Goal: Contribute content: Contribute content

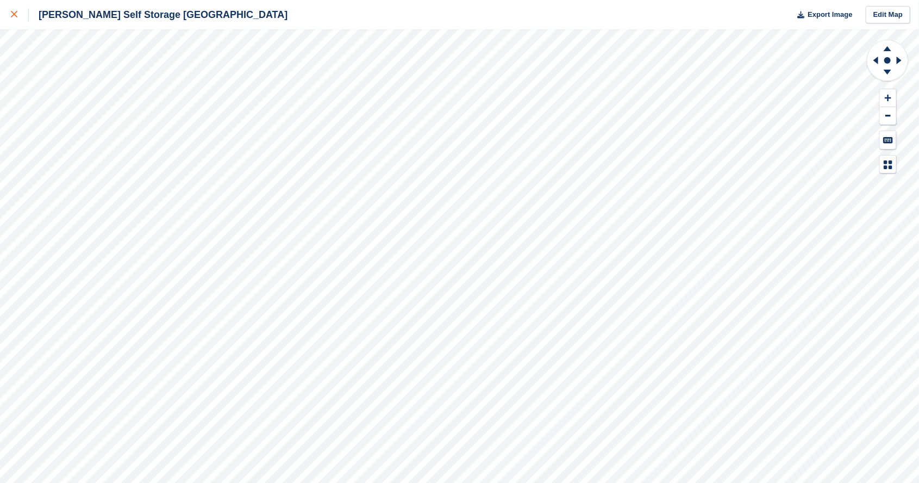
click at [16, 15] on icon at bounding box center [14, 14] width 7 height 7
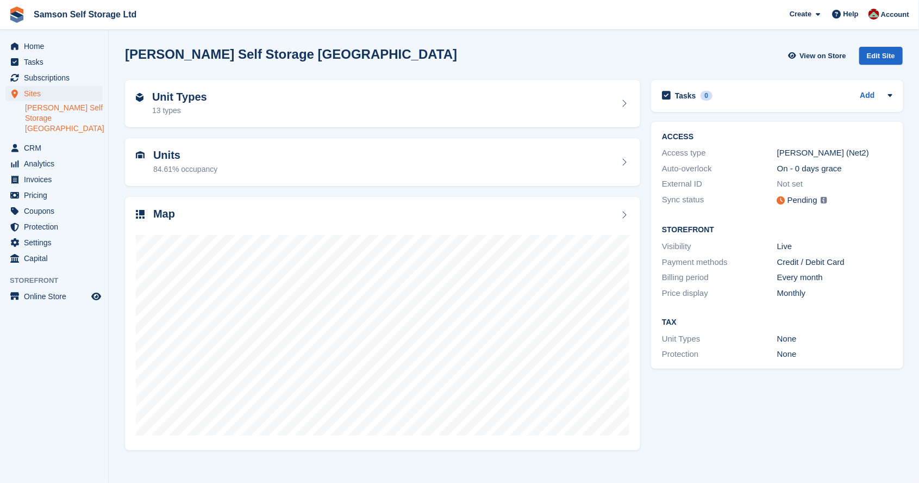
click at [799, 198] on div "Pending" at bounding box center [802, 200] width 30 height 12
click at [821, 197] on img at bounding box center [823, 200] width 7 height 7
click at [186, 154] on h2 "Units" at bounding box center [185, 155] width 64 height 12
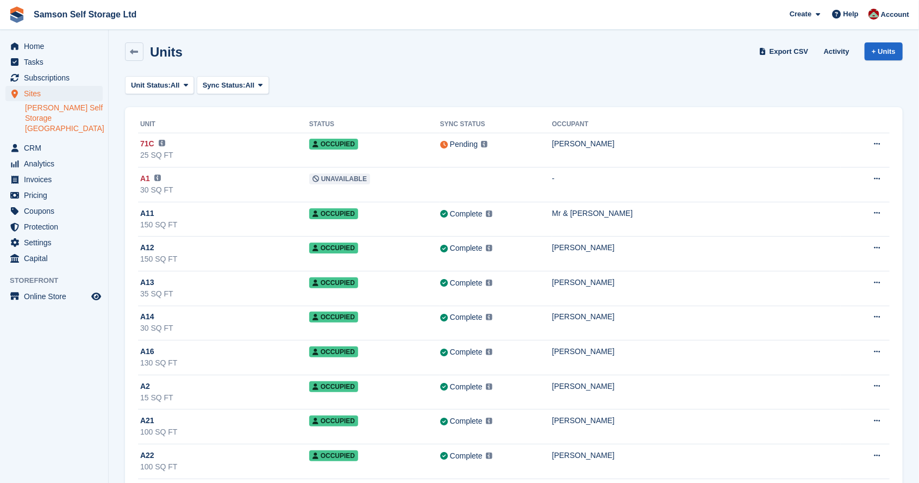
scroll to position [5, 0]
click at [129, 51] on link at bounding box center [134, 51] width 18 height 18
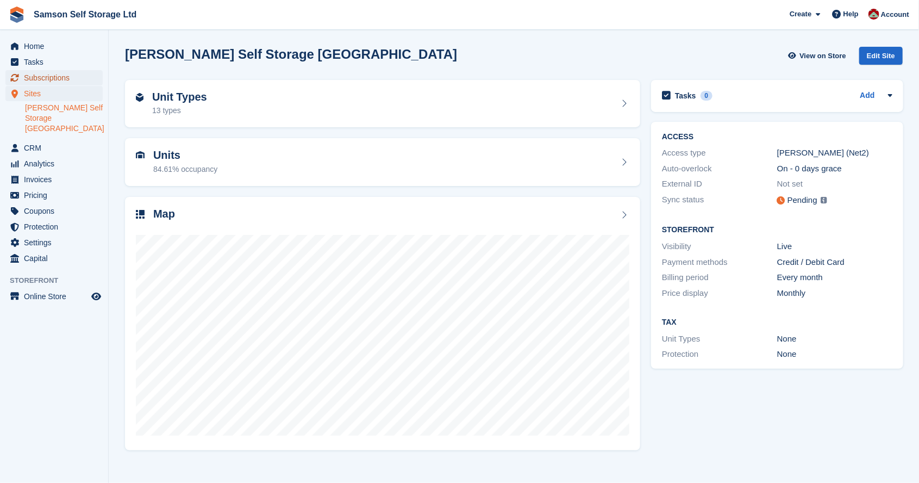
click at [33, 74] on span "Subscriptions" at bounding box center [56, 77] width 65 height 15
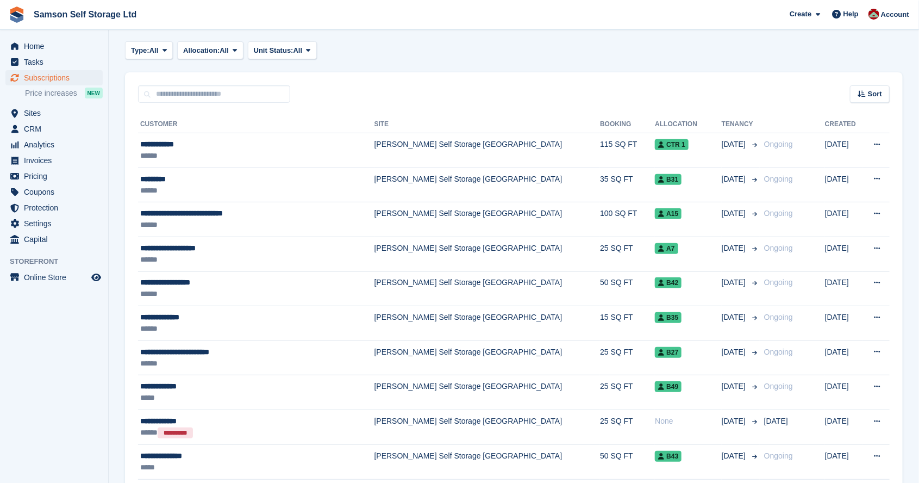
scroll to position [169, 0]
click at [40, 147] on span "Analytics" at bounding box center [56, 144] width 65 height 15
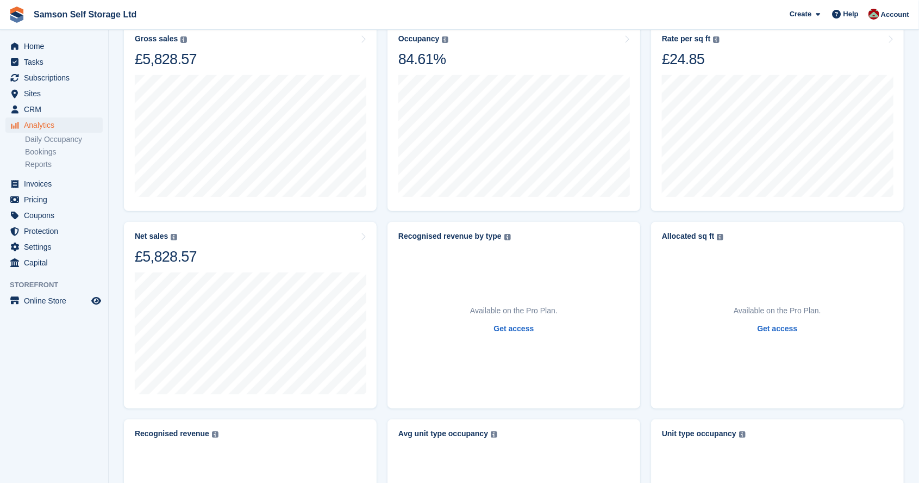
scroll to position [93, 0]
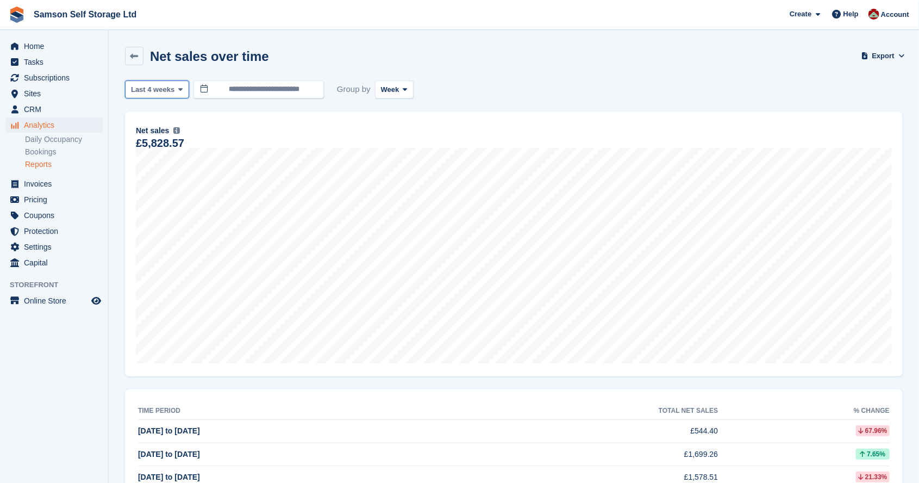
click at [149, 88] on span "Last 4 weeks" at bounding box center [152, 89] width 43 height 11
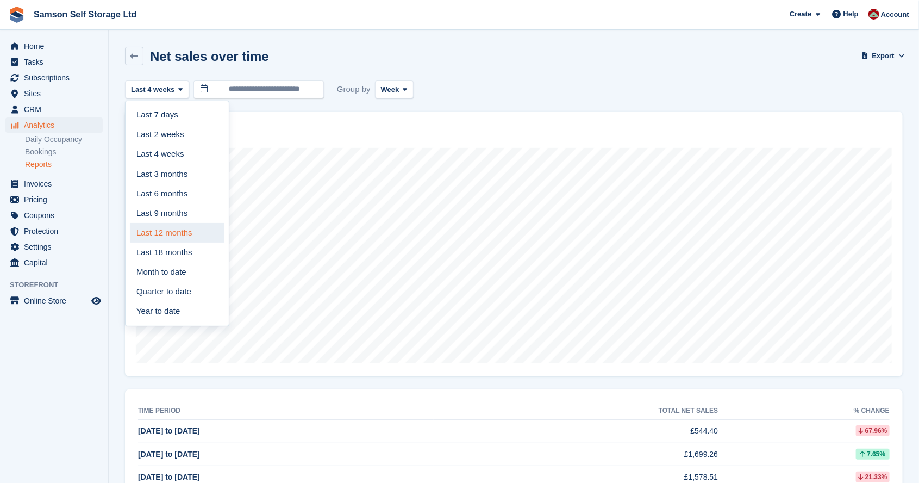
click at [147, 233] on link "Last 12 months" at bounding box center [177, 233] width 95 height 20
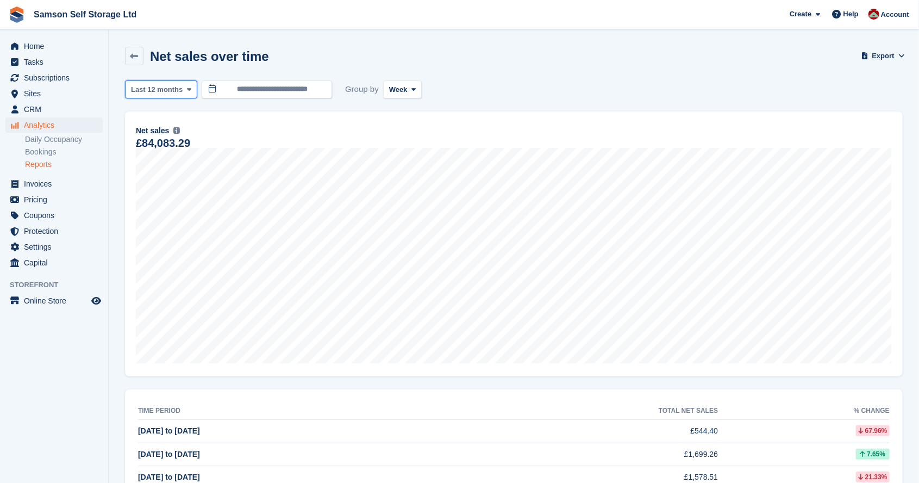
click at [160, 85] on span "Last 12 months" at bounding box center [157, 89] width 52 height 11
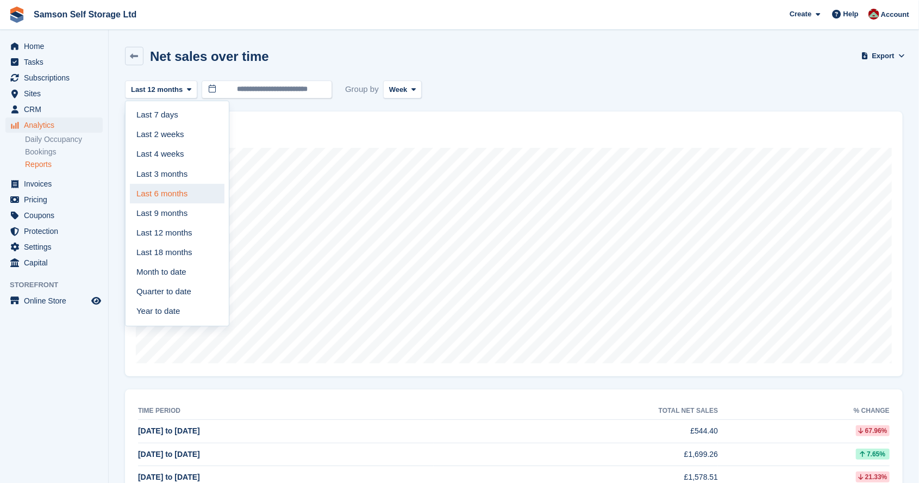
click at [143, 202] on link "Last 6 months" at bounding box center [177, 194] width 95 height 20
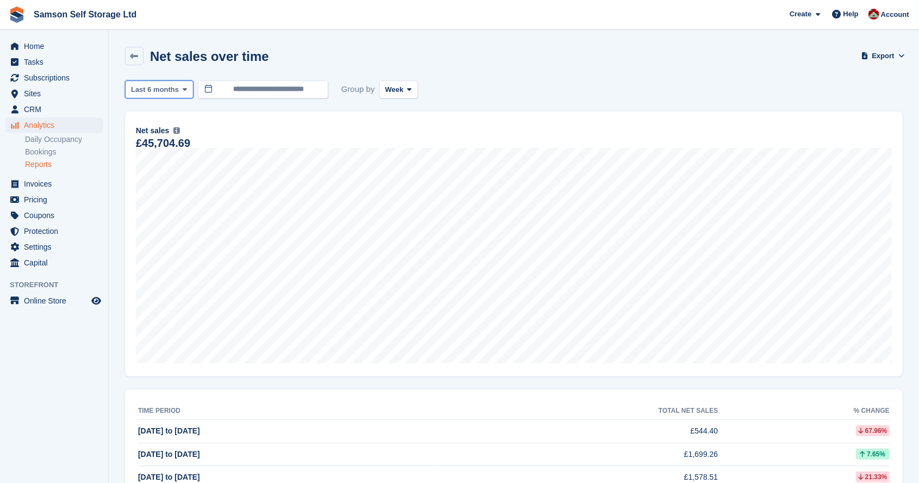
click at [154, 90] on span "Last 6 months" at bounding box center [155, 89] width 48 height 11
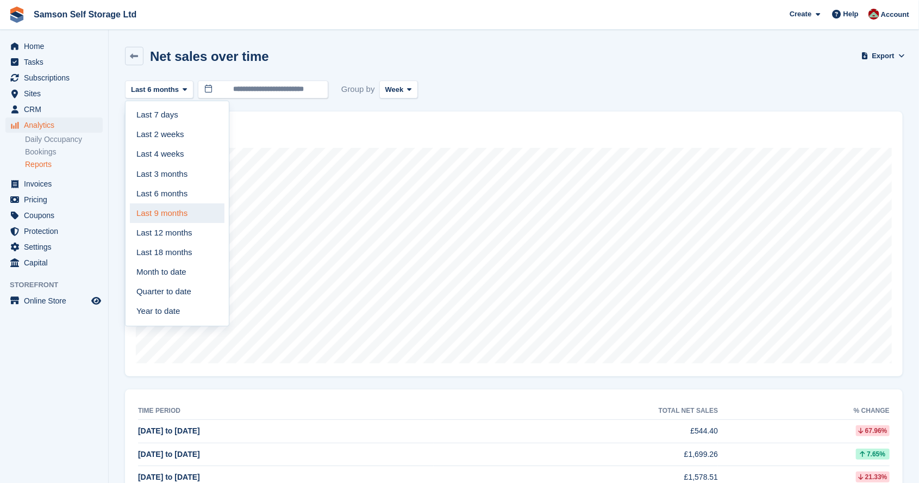
click at [157, 217] on link "Last 9 months" at bounding box center [177, 213] width 95 height 20
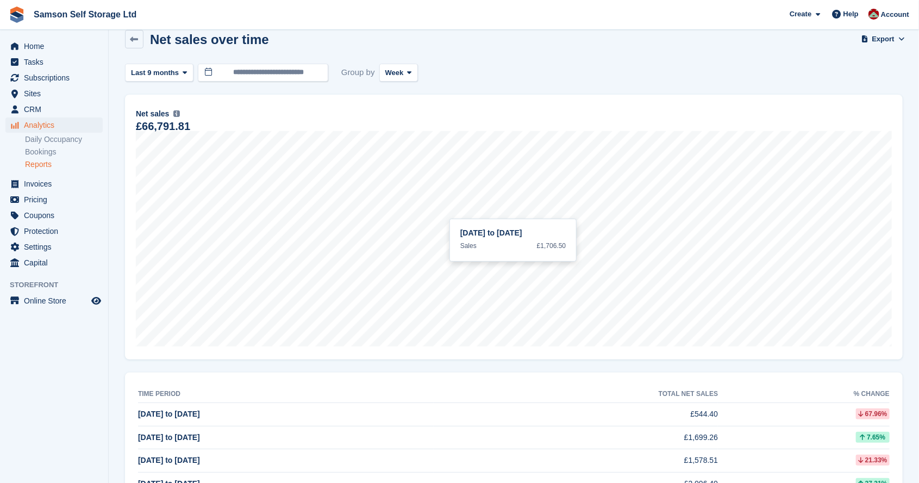
scroll to position [20, 0]
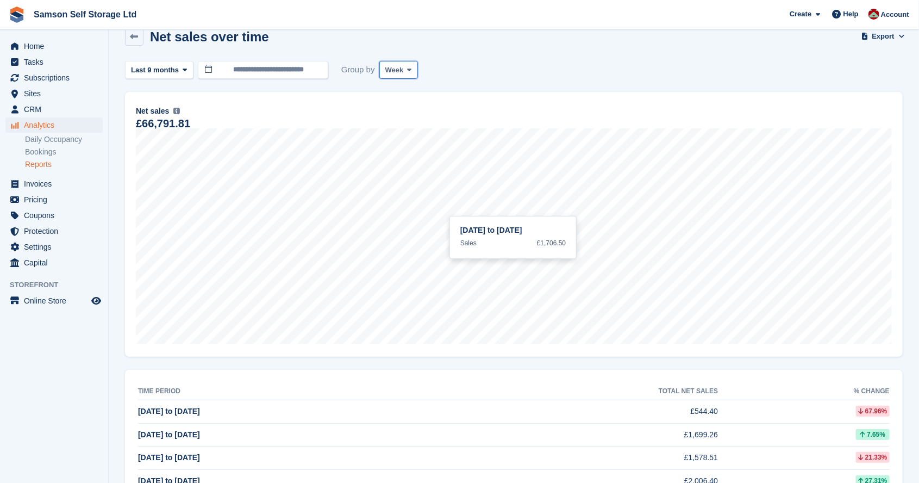
click at [408, 71] on icon at bounding box center [410, 69] width 4 height 7
click at [410, 95] on link "Day" at bounding box center [431, 96] width 95 height 20
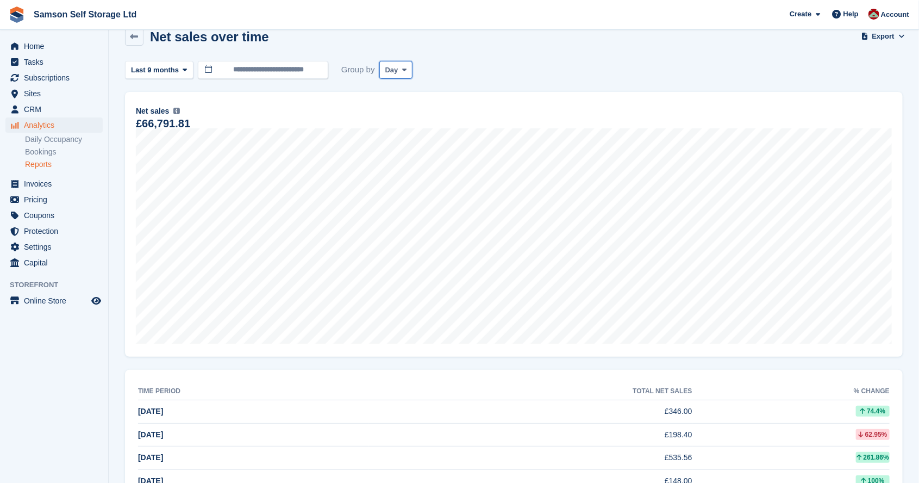
click at [397, 61] on button "Day" at bounding box center [396, 70] width 34 height 18
click at [413, 134] on link "Month" at bounding box center [431, 135] width 95 height 20
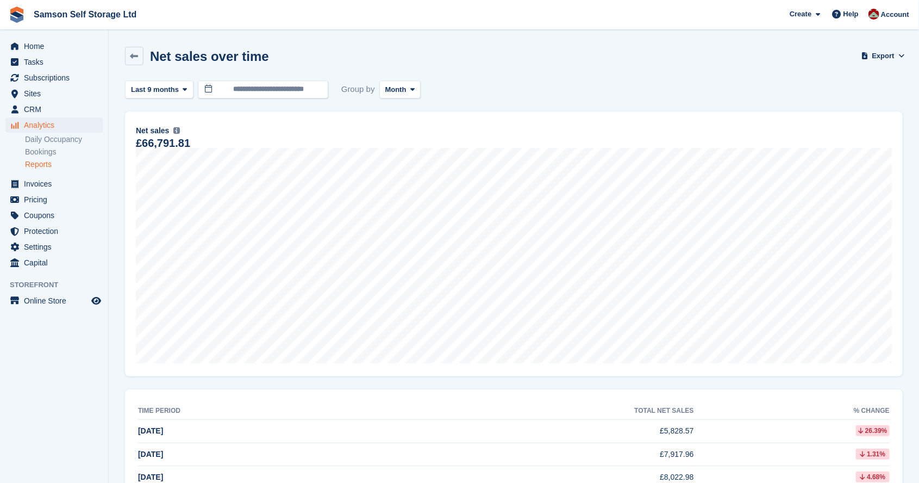
click at [186, 89] on span at bounding box center [184, 89] width 9 height 9
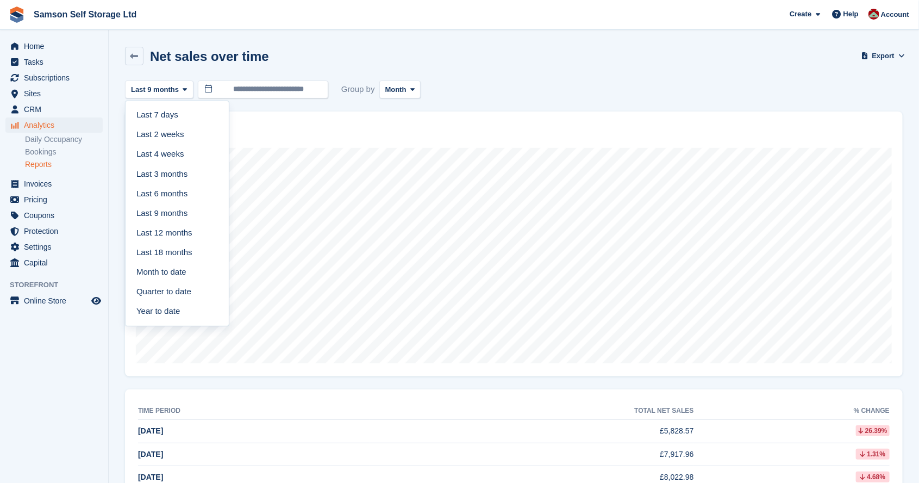
click at [190, 176] on link "Last 3 months" at bounding box center [177, 174] width 95 height 20
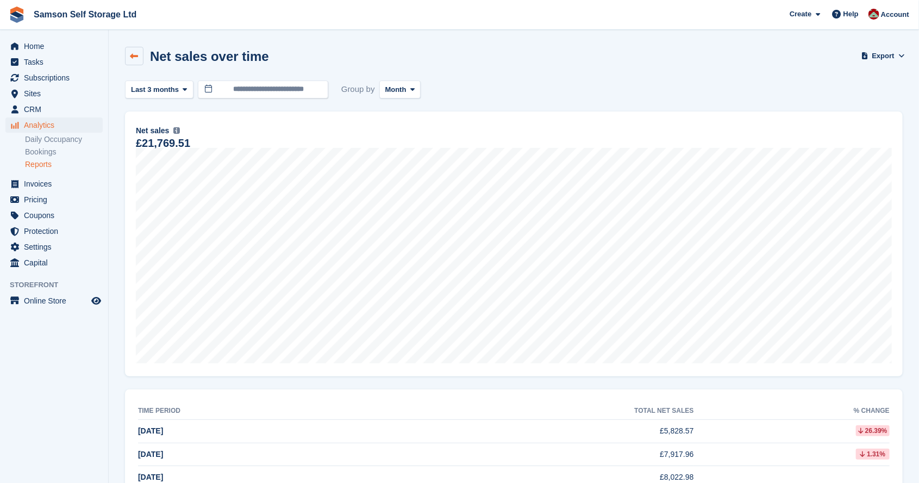
click at [127, 55] on link at bounding box center [134, 56] width 18 height 18
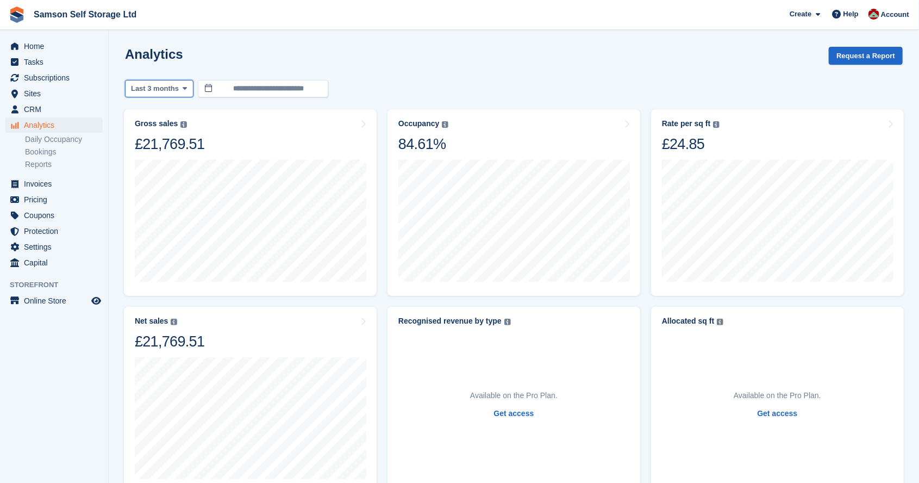
click at [184, 89] on icon at bounding box center [185, 88] width 4 height 7
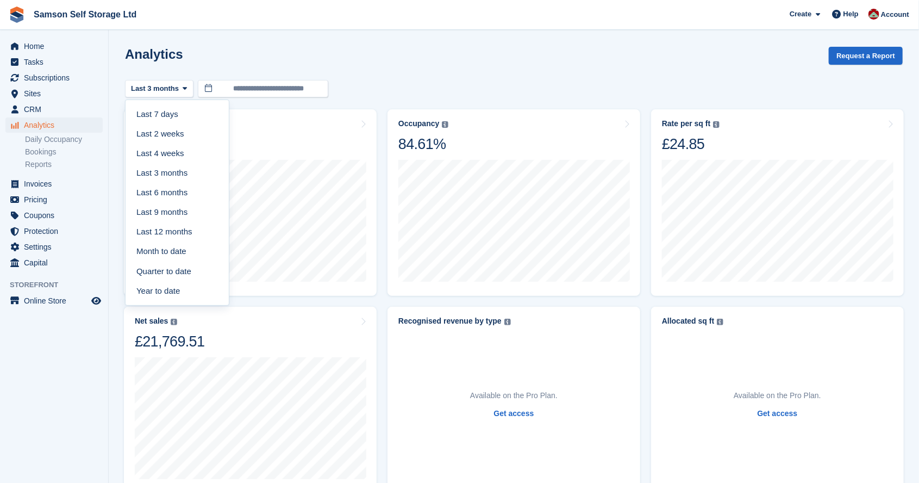
click at [195, 252] on link "Month to date" at bounding box center [177, 252] width 95 height 20
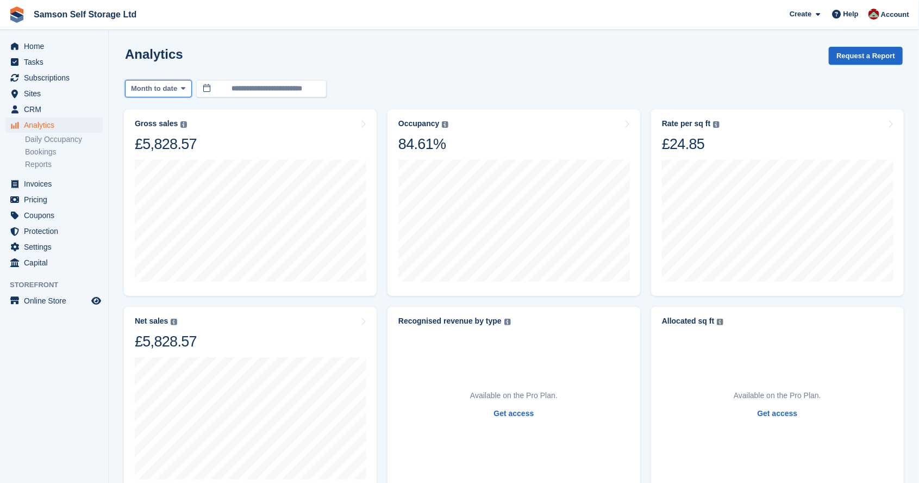
click at [171, 90] on span "Month to date" at bounding box center [154, 88] width 46 height 11
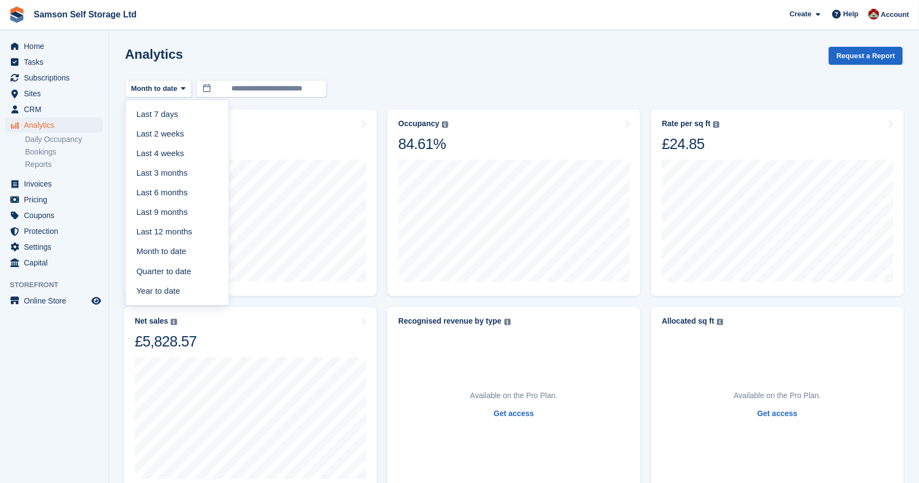
click at [181, 290] on link "Year to date" at bounding box center [177, 291] width 95 height 20
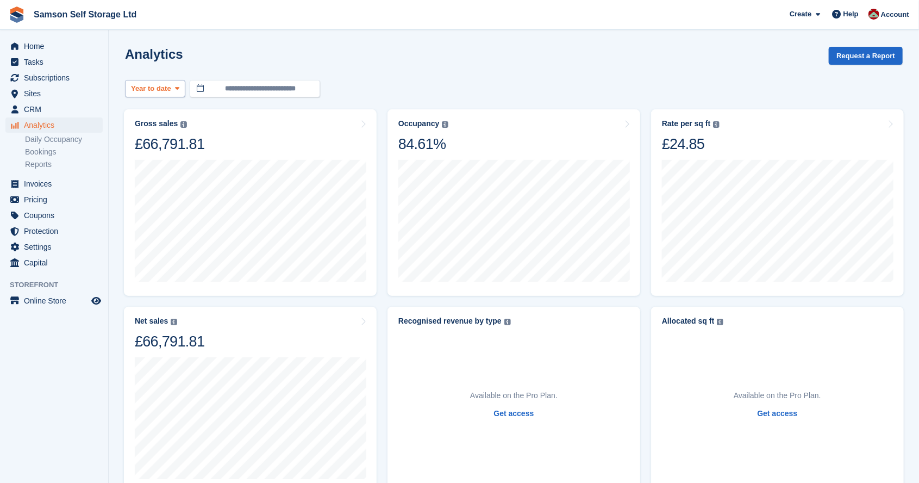
click at [168, 88] on span "Year to date" at bounding box center [151, 88] width 40 height 11
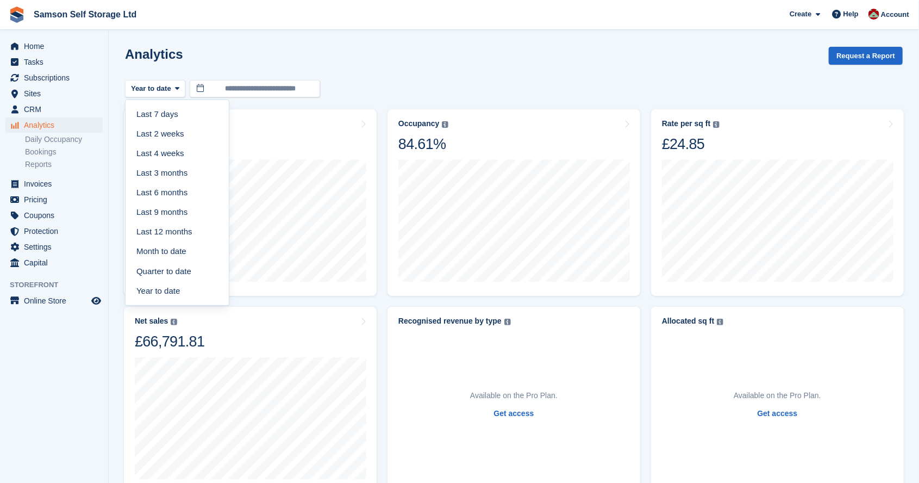
click at [179, 137] on link "Last 2 weeks" at bounding box center [177, 134] width 95 height 20
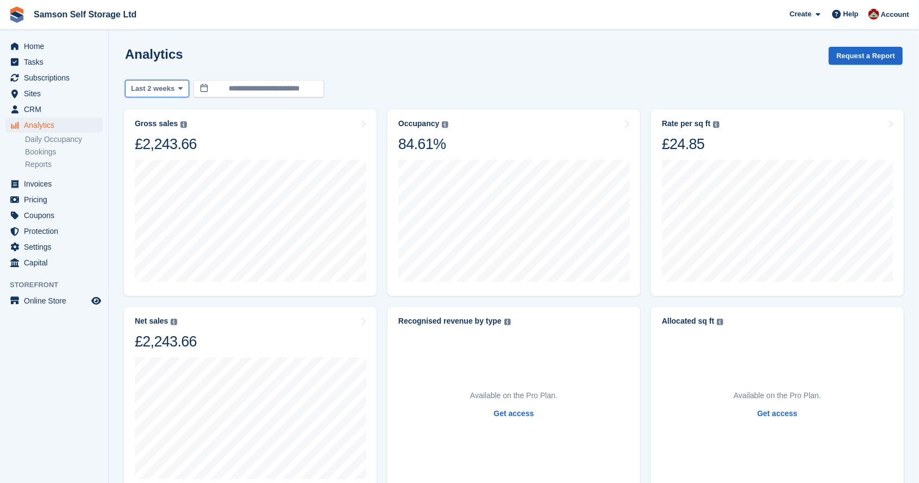
click at [176, 87] on span at bounding box center [180, 88] width 9 height 9
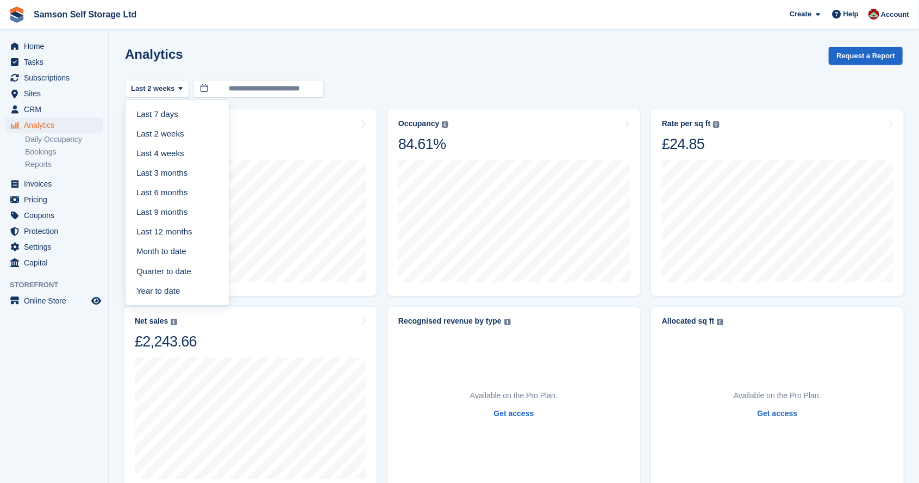
click at [181, 114] on link "Last 7 days" at bounding box center [177, 114] width 95 height 20
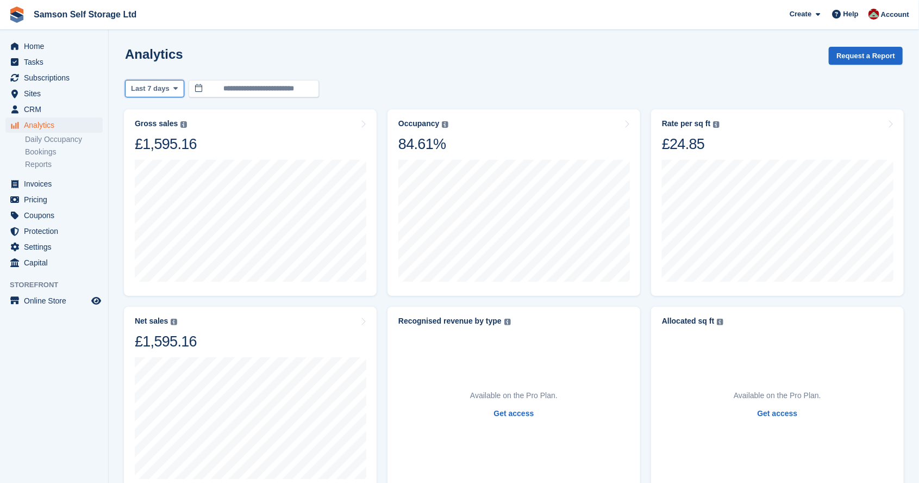
click at [167, 87] on button "Last 7 days" at bounding box center [154, 89] width 59 height 18
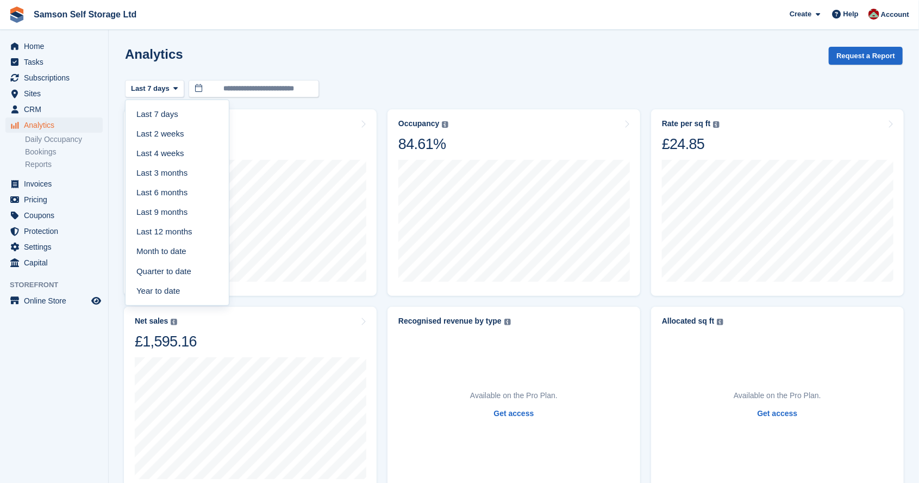
click at [60, 127] on span "Analytics" at bounding box center [56, 124] width 65 height 15
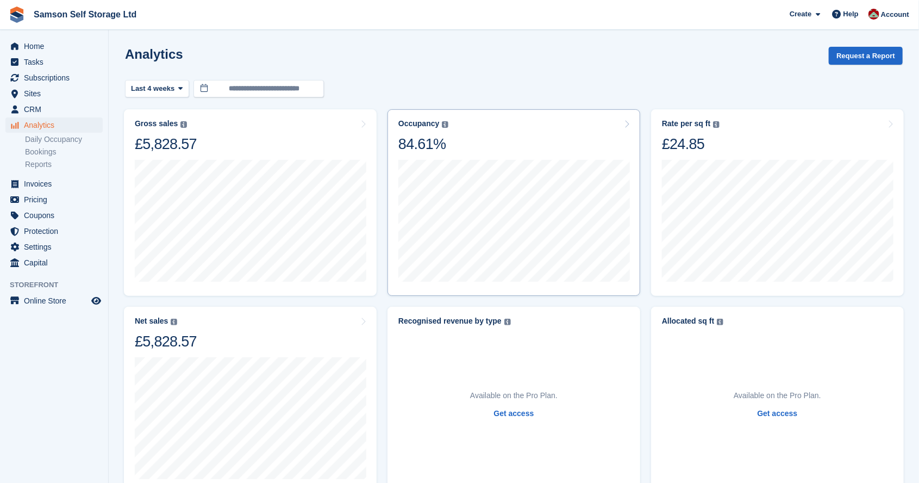
click at [448, 151] on div "Occupancy Percentage of all allocated units in terms of area. Includes units wi…" at bounding box center [513, 136] width 231 height 34
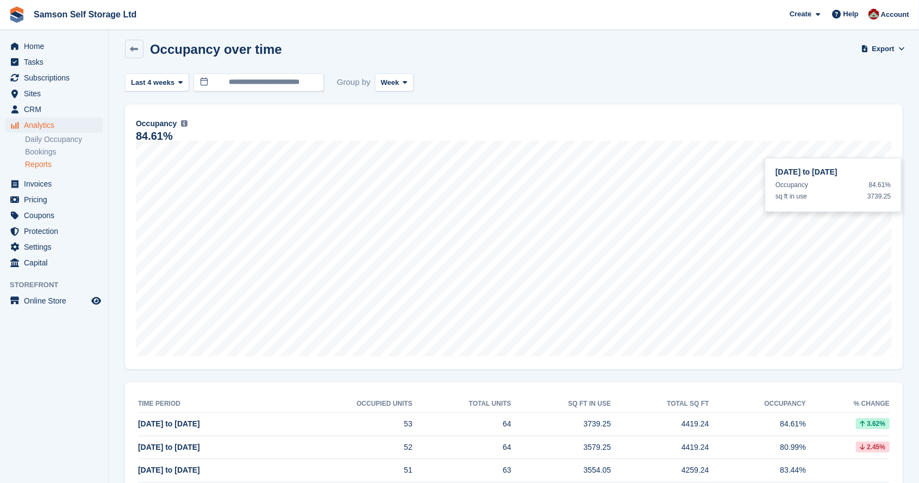
scroll to position [5, 0]
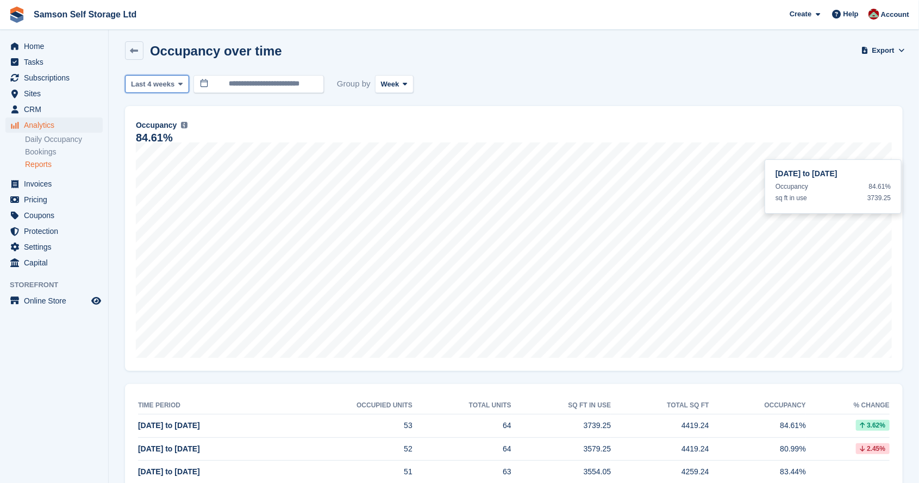
click at [178, 87] on icon at bounding box center [180, 83] width 4 height 7
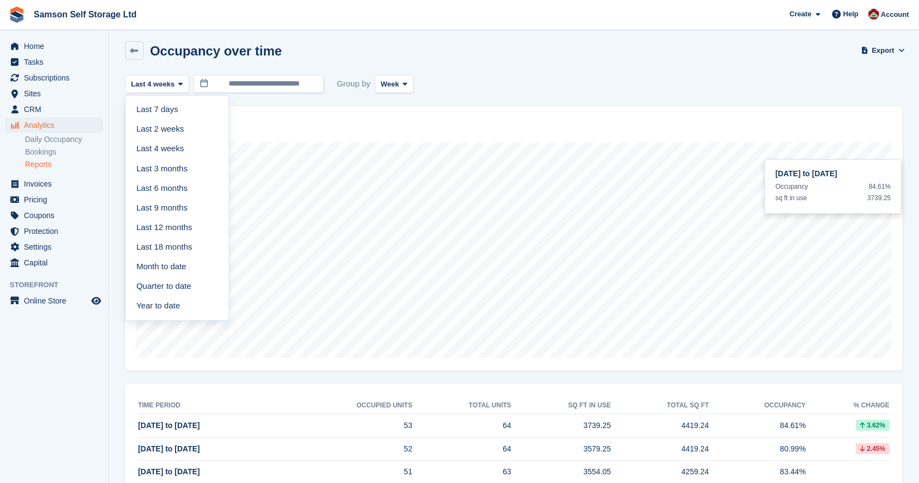
click at [185, 246] on link "Last 18 months" at bounding box center [177, 247] width 95 height 20
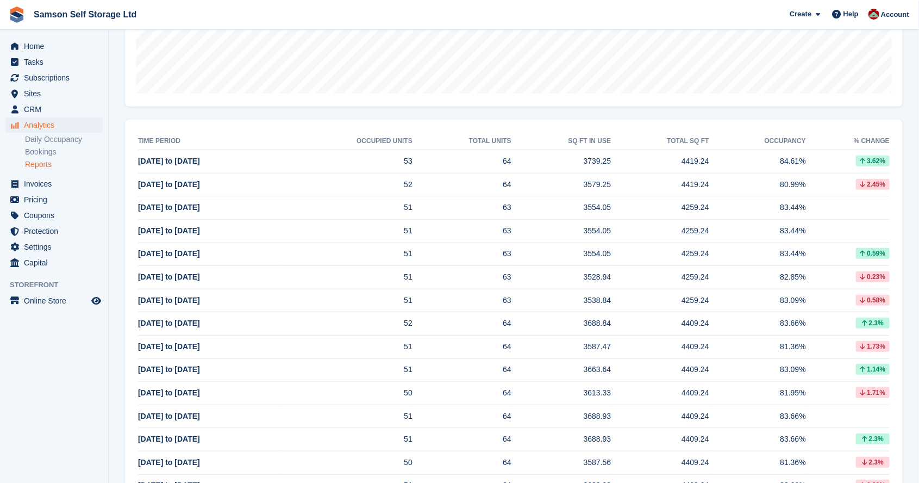
scroll to position [270, 0]
click at [33, 48] on span "Home" at bounding box center [56, 46] width 65 height 15
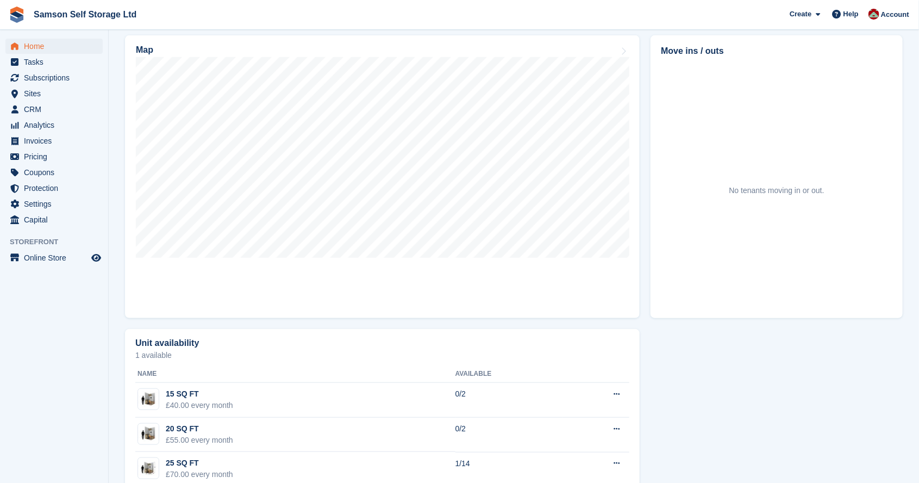
scroll to position [321, 0]
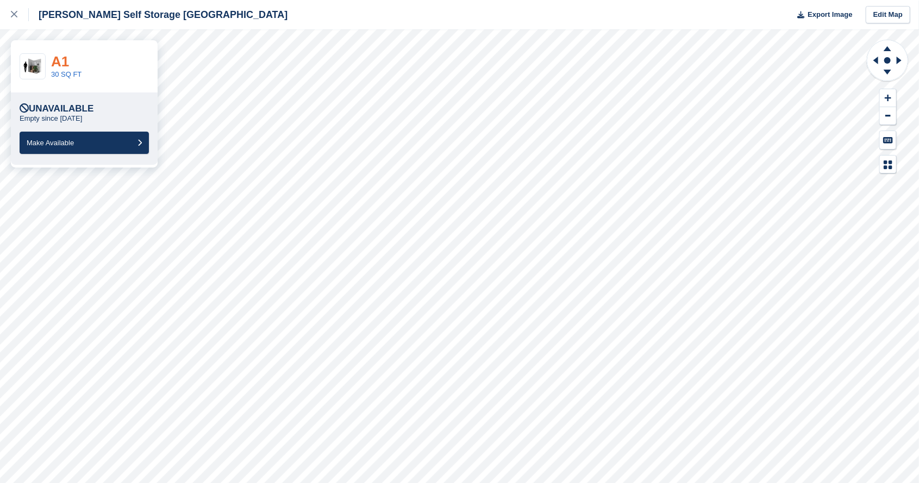
click at [65, 59] on link "A1" at bounding box center [60, 61] width 18 height 16
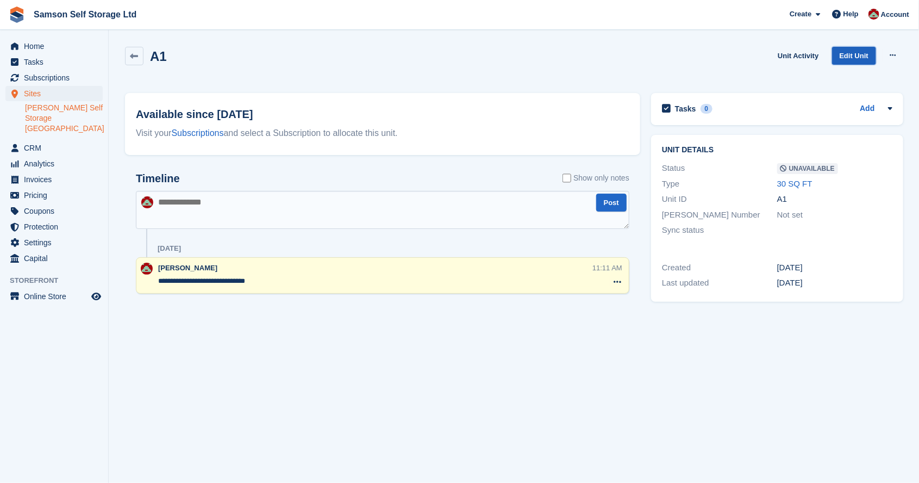
click at [867, 54] on link "Edit Unit" at bounding box center [854, 56] width 44 height 18
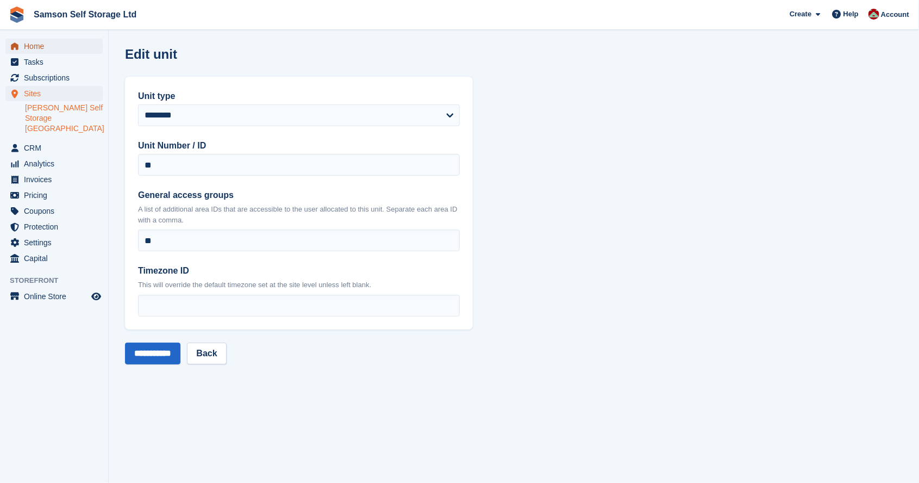
click at [34, 44] on span "Home" at bounding box center [56, 46] width 65 height 15
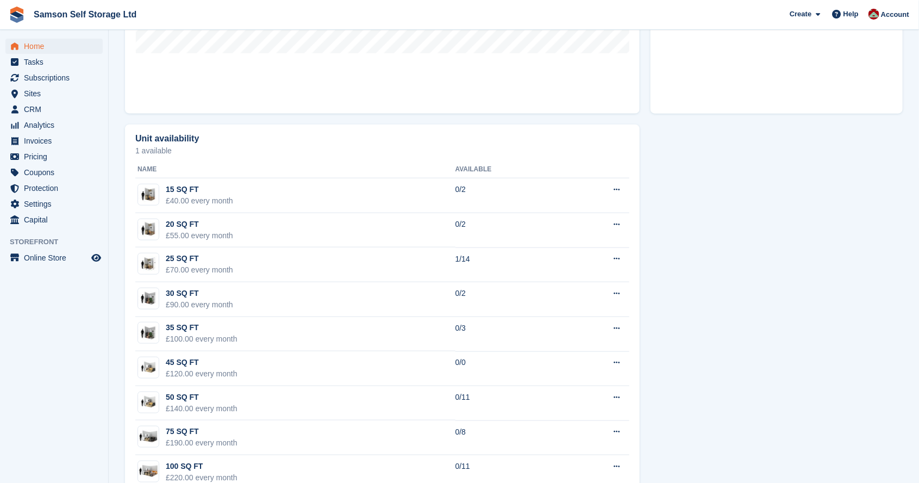
scroll to position [521, 0]
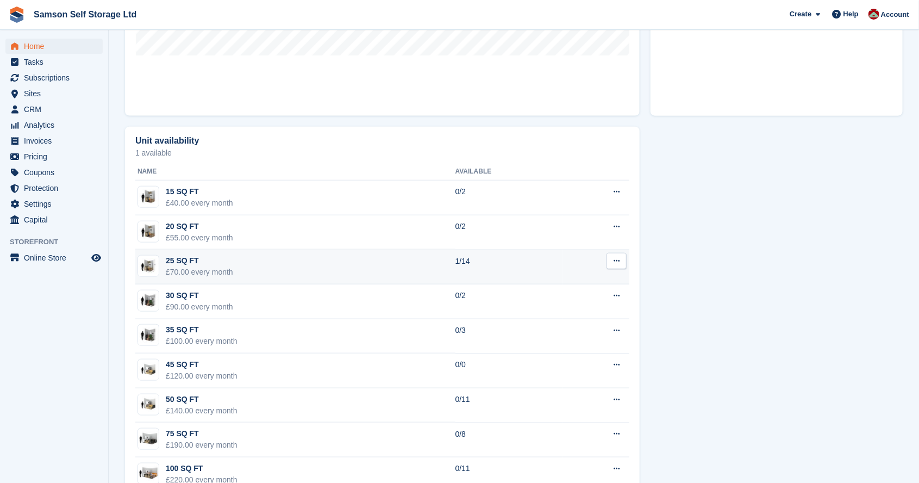
click at [217, 268] on div "£70.00 every month" at bounding box center [199, 271] width 67 height 11
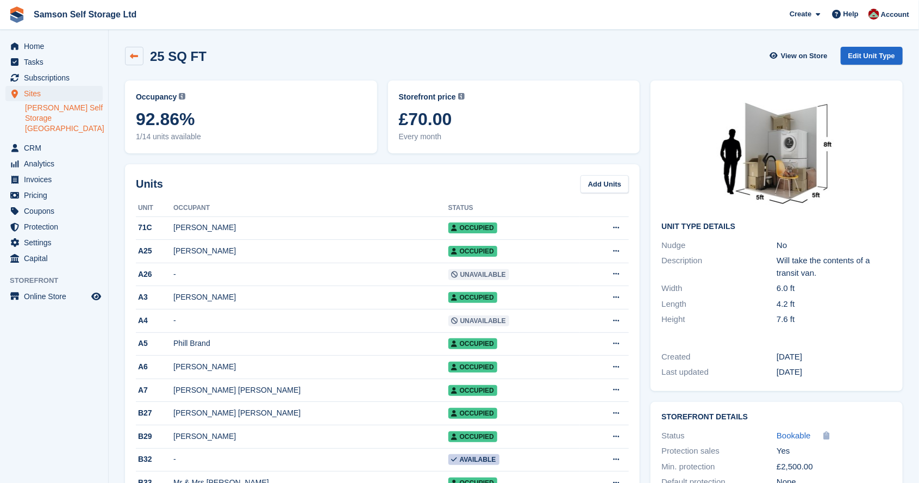
click at [134, 48] on link at bounding box center [134, 56] width 18 height 18
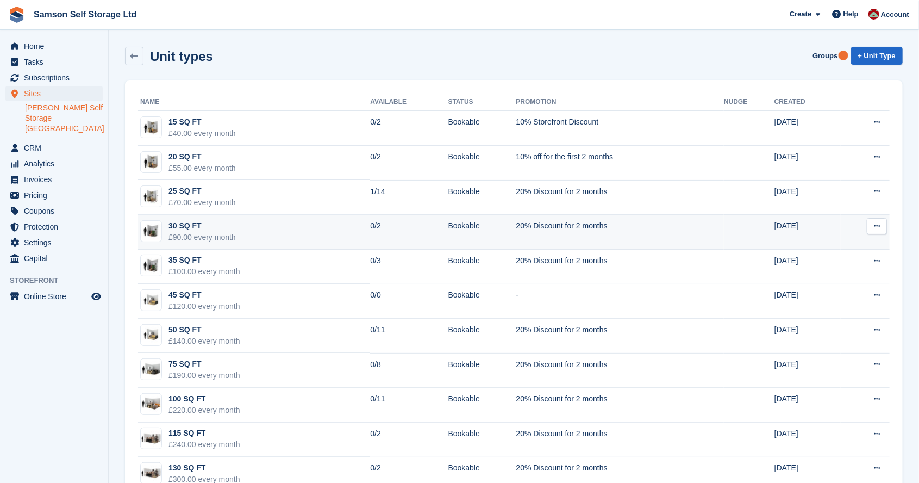
click at [216, 234] on div "£90.00 every month" at bounding box center [201, 236] width 67 height 11
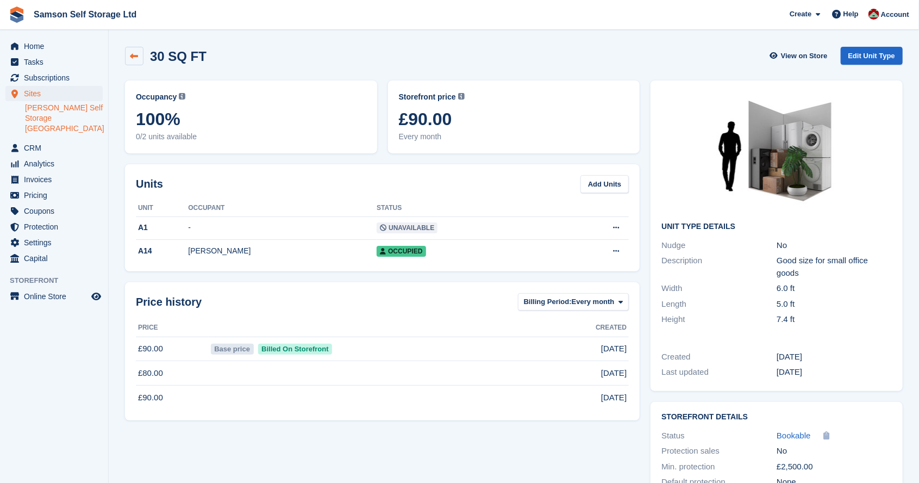
click at [139, 56] on link at bounding box center [134, 56] width 18 height 18
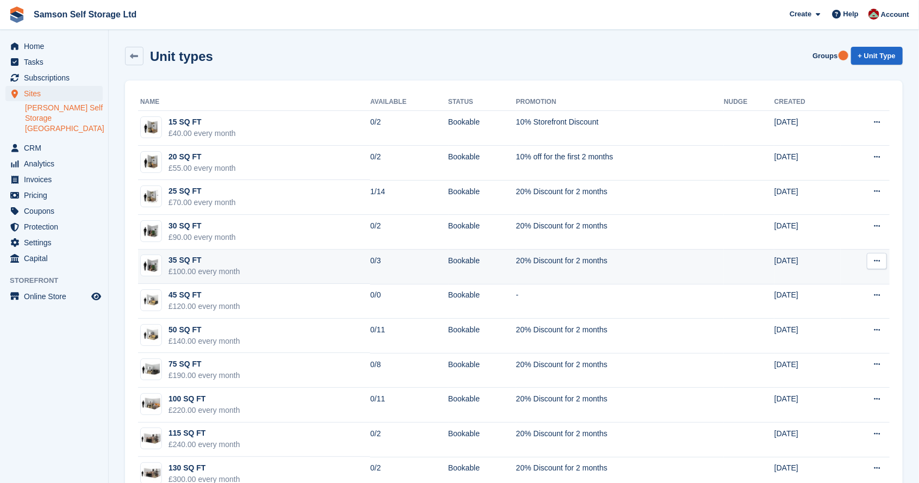
click at [205, 266] on div "£100.00 every month" at bounding box center [204, 271] width 72 height 11
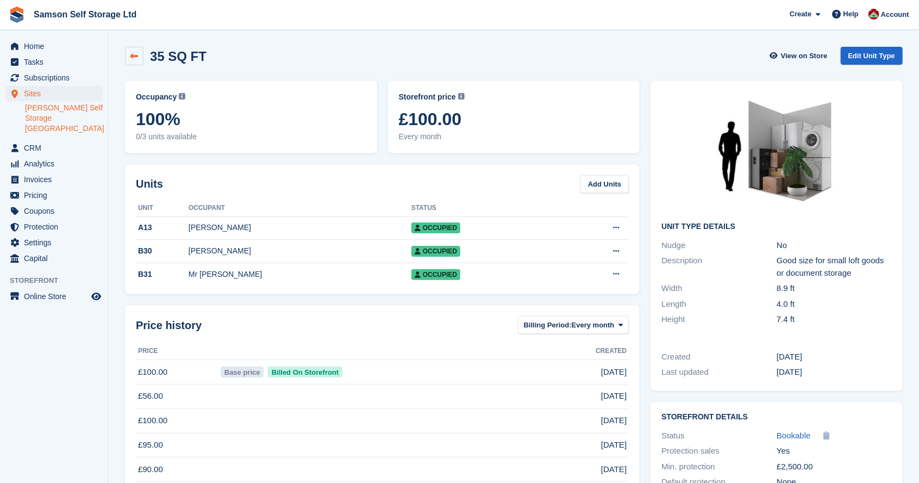
click at [136, 54] on icon at bounding box center [134, 56] width 8 height 8
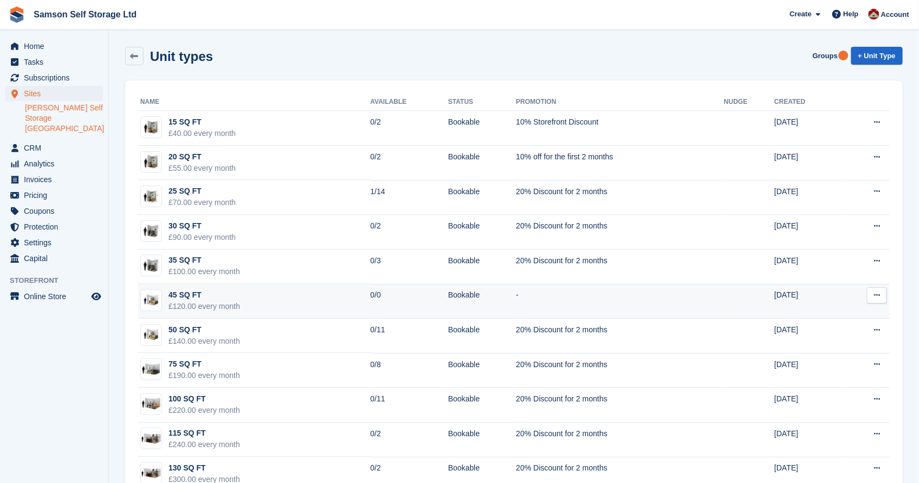
click at [205, 304] on div "£120.00 every month" at bounding box center [204, 305] width 72 height 11
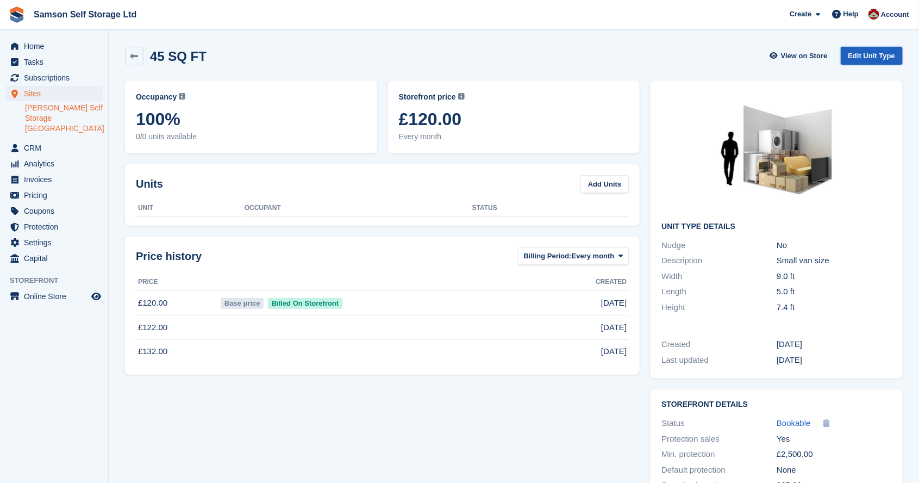
click at [883, 57] on link "Edit Unit Type" at bounding box center [872, 56] width 62 height 18
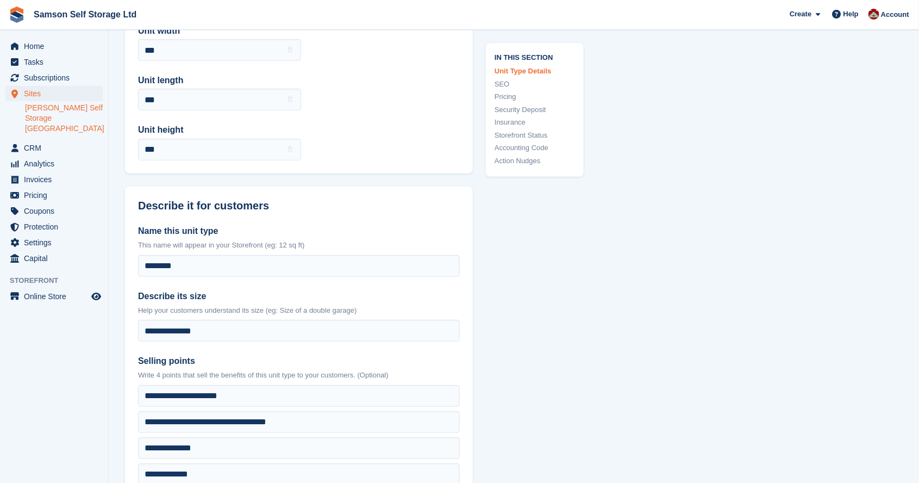
scroll to position [107, 0]
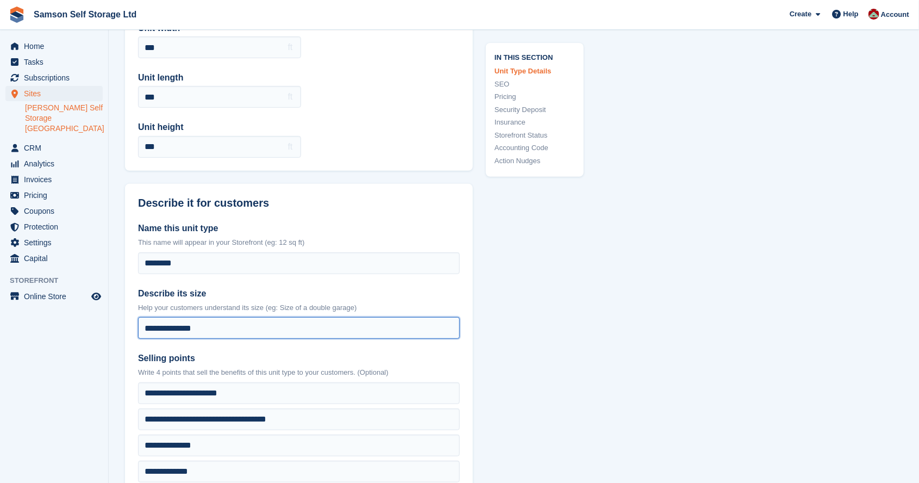
click at [213, 323] on input "**********" at bounding box center [299, 328] width 322 height 22
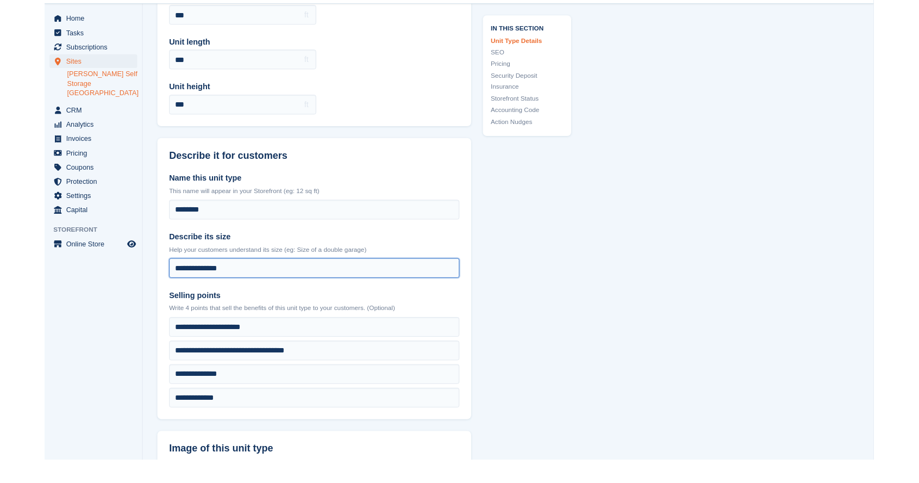
scroll to position [134, 0]
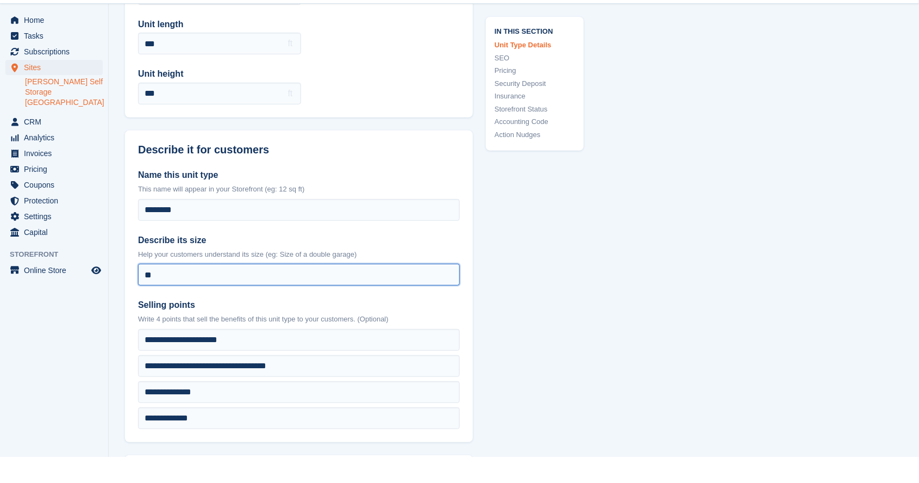
type input "*"
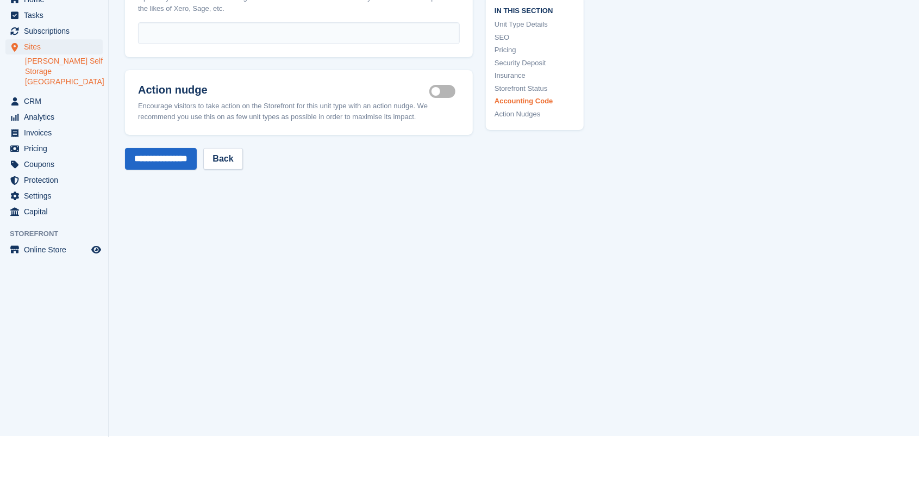
scroll to position [2069, 0]
type input "**********"
click at [183, 195] on input "**********" at bounding box center [161, 206] width 72 height 22
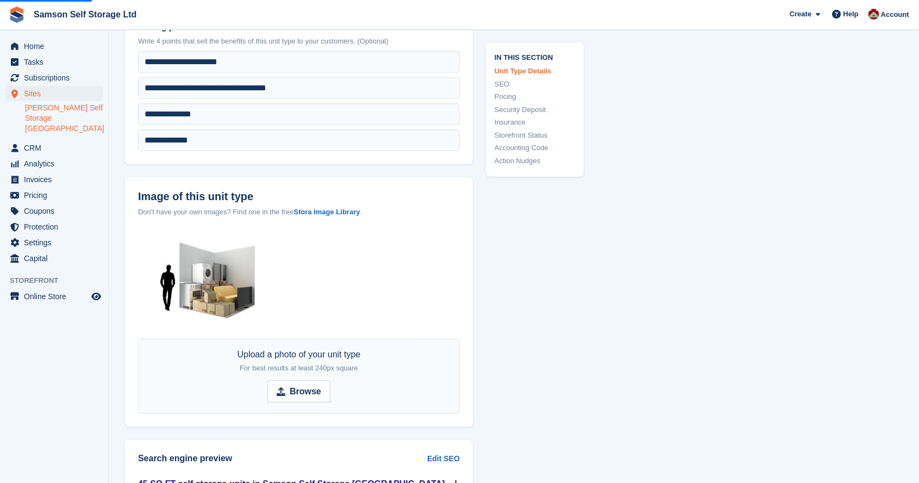
scroll to position [400, 0]
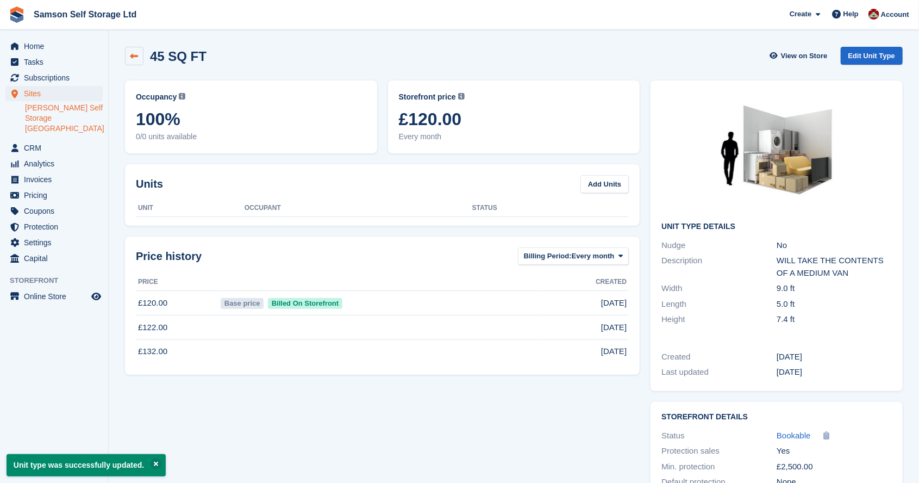
click at [135, 64] on link at bounding box center [134, 56] width 18 height 18
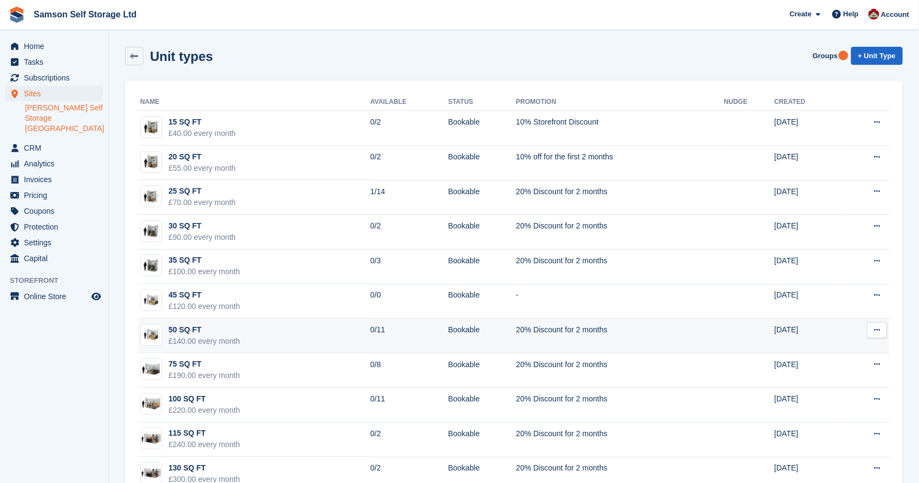
click at [180, 338] on div "£140.00 every month" at bounding box center [204, 340] width 72 height 11
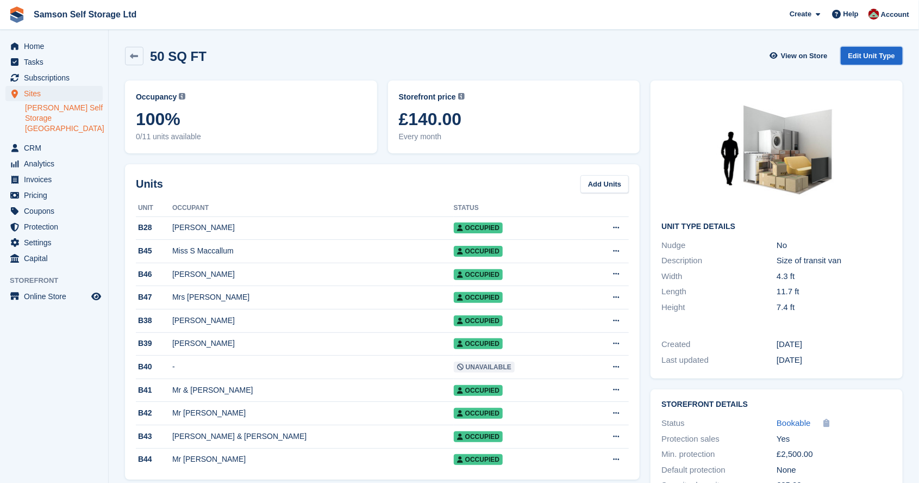
click at [879, 52] on link "Edit Unit Type" at bounding box center [872, 56] width 62 height 18
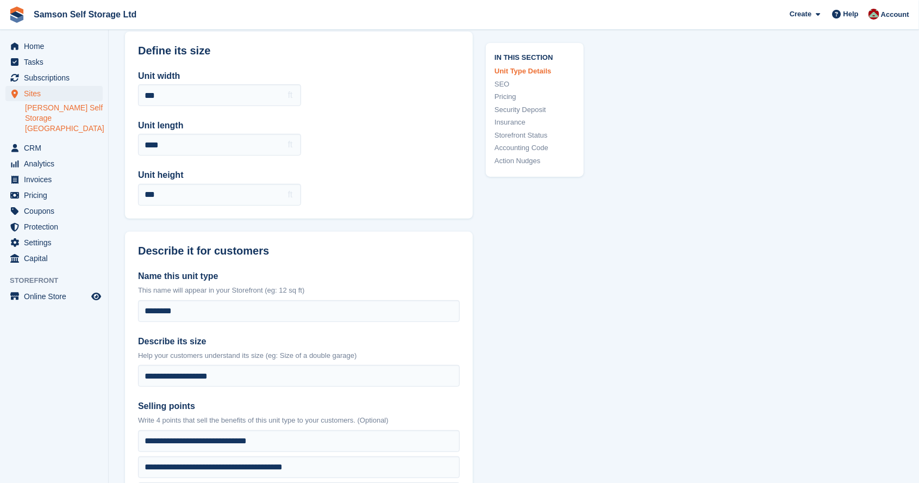
scroll to position [64, 0]
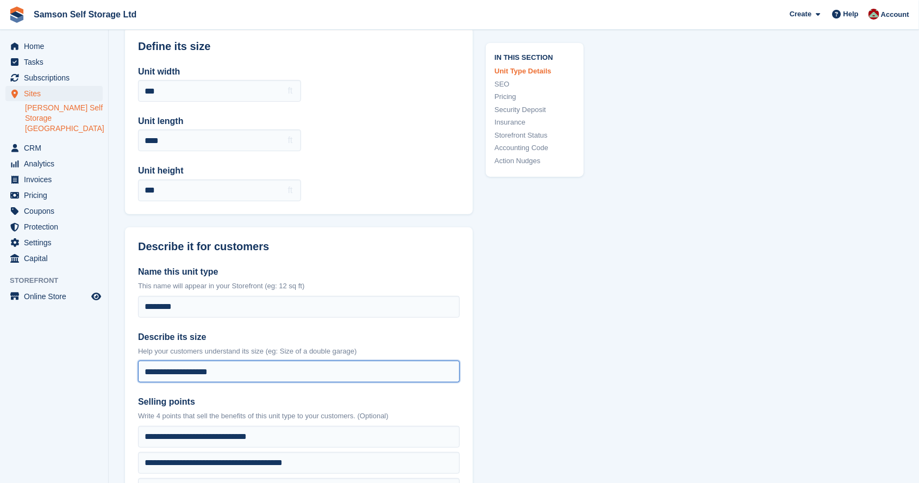
click at [208, 366] on input "**********" at bounding box center [299, 371] width 322 height 22
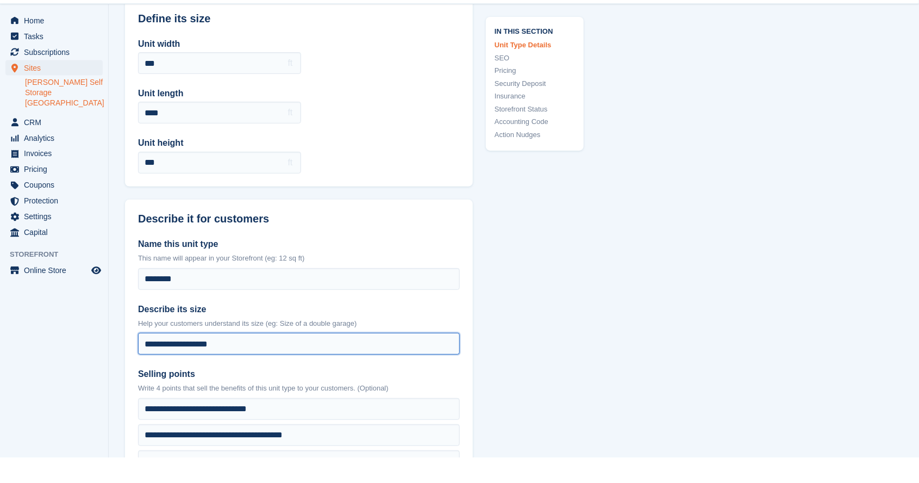
scroll to position [90, 0]
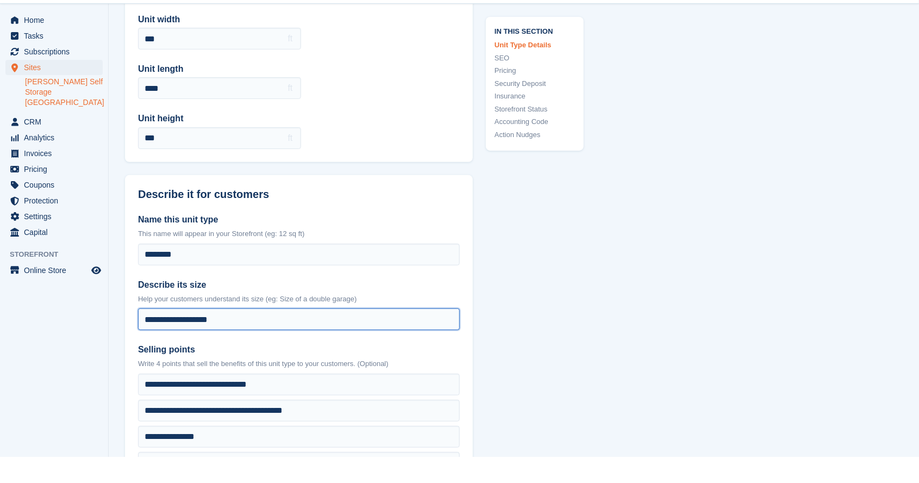
click at [217, 346] on input "**********" at bounding box center [299, 345] width 322 height 22
type input "*"
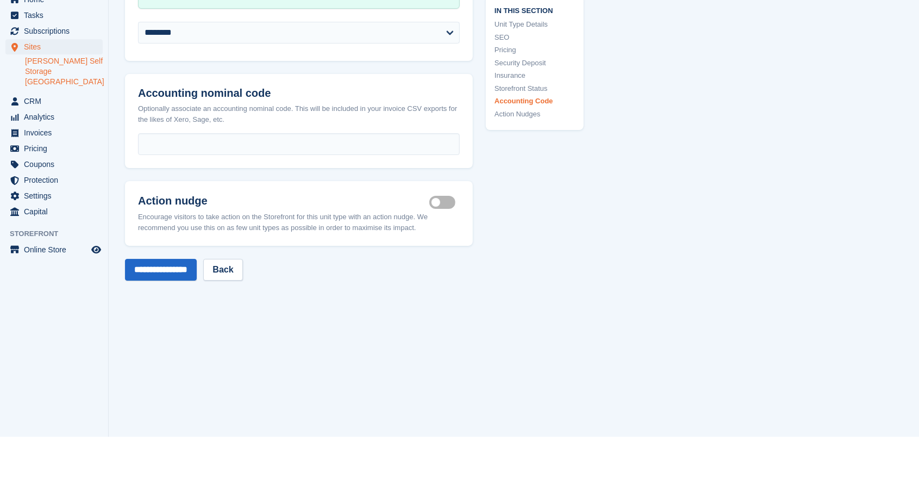
scroll to position [2056, 0]
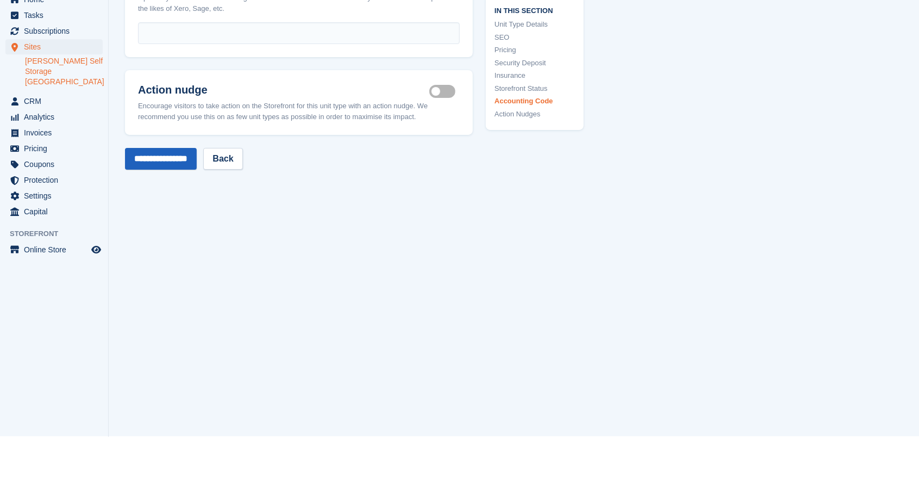
type input "**********"
click at [177, 195] on input "**********" at bounding box center [161, 206] width 72 height 22
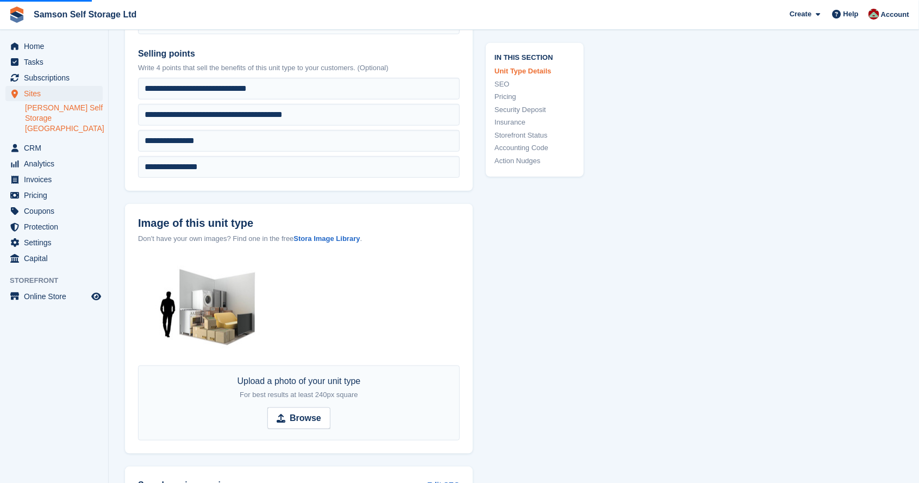
scroll to position [400, 0]
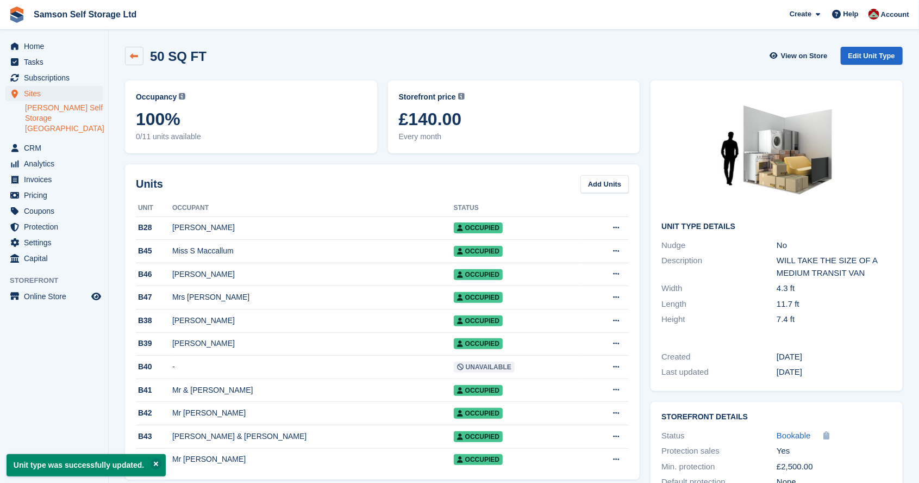
click at [127, 57] on link at bounding box center [134, 56] width 18 height 18
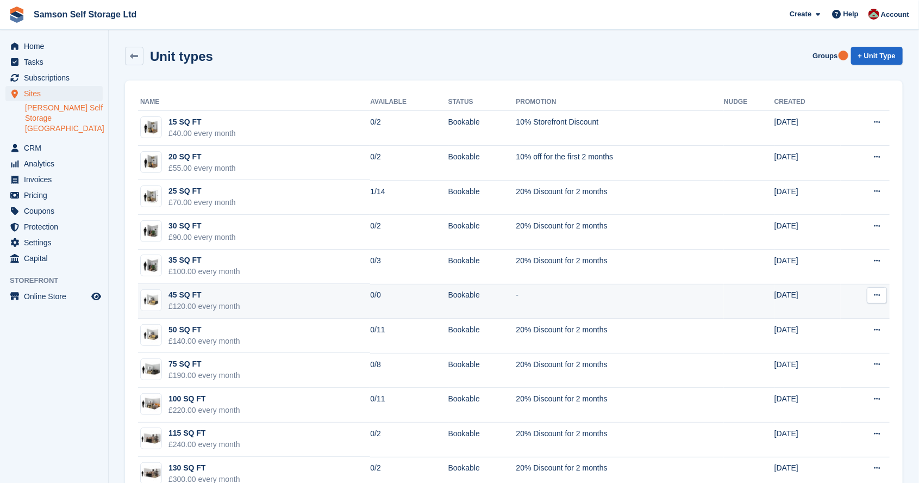
click at [171, 302] on div "£120.00 every month" at bounding box center [204, 305] width 72 height 11
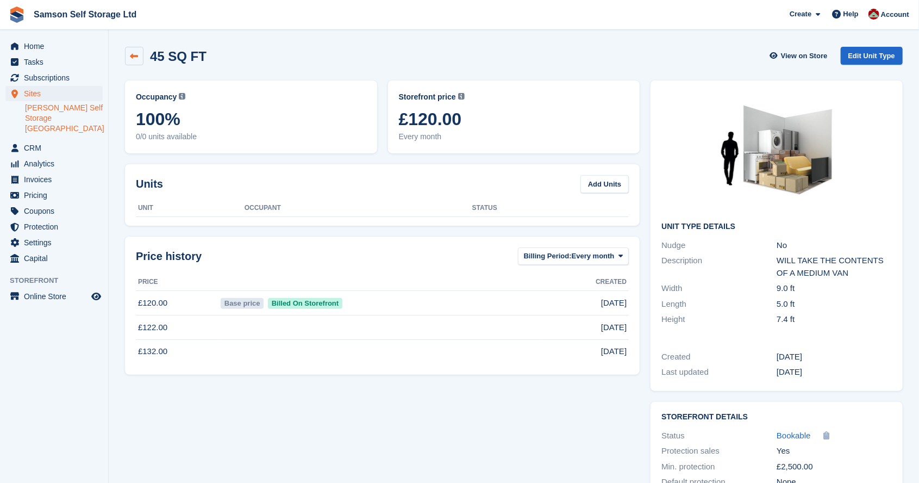
click at [127, 57] on link at bounding box center [134, 56] width 18 height 18
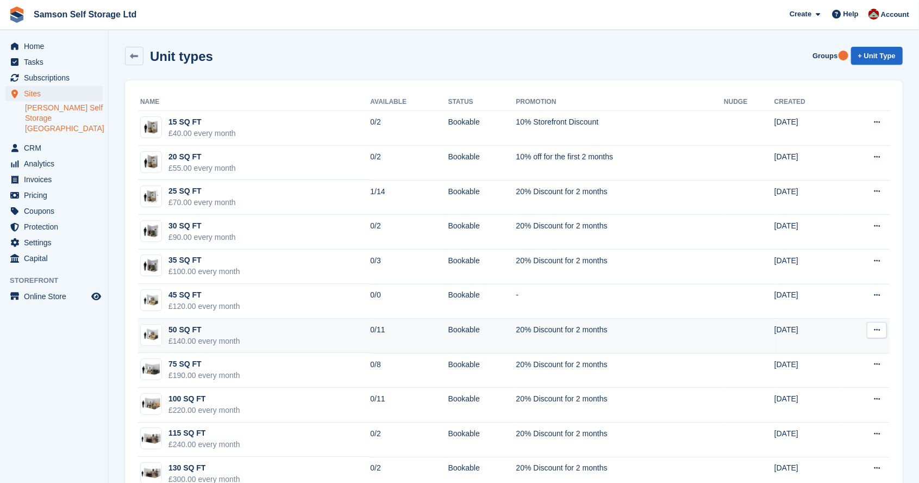
click at [169, 337] on div "£140.00 every month" at bounding box center [204, 340] width 72 height 11
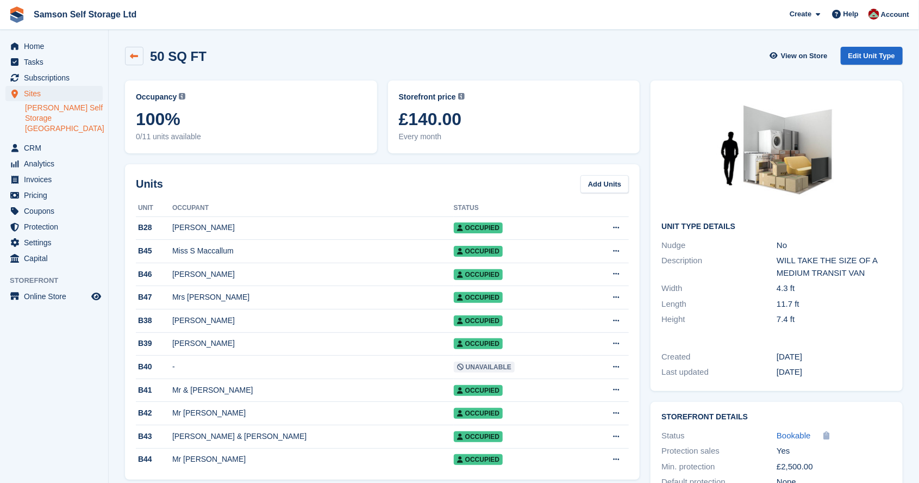
click at [133, 57] on icon at bounding box center [134, 56] width 8 height 8
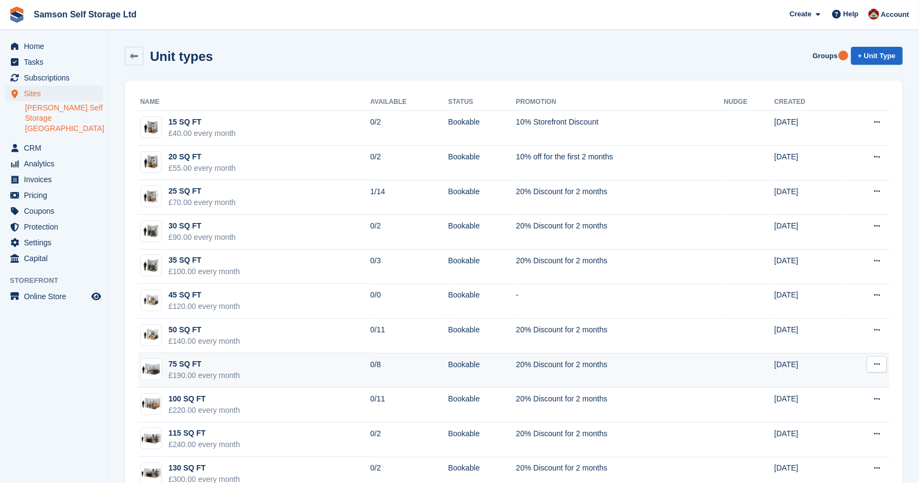
click at [179, 369] on div "£190.00 every month" at bounding box center [204, 374] width 72 height 11
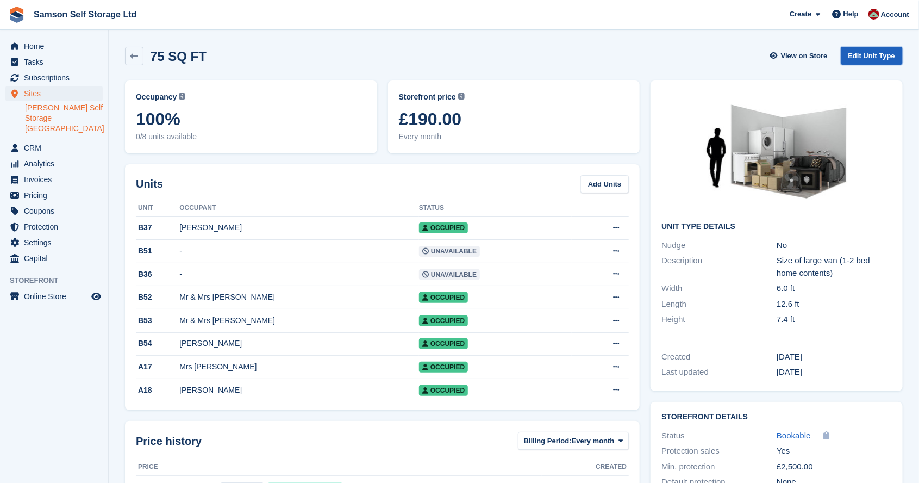
click at [867, 58] on link "Edit Unit Type" at bounding box center [872, 56] width 62 height 18
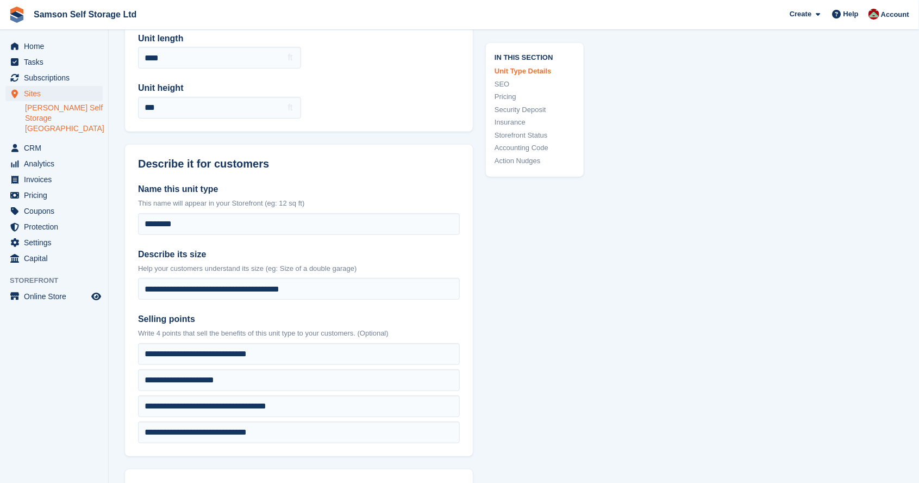
scroll to position [147, 0]
click at [193, 287] on input "**********" at bounding box center [299, 288] width 322 height 22
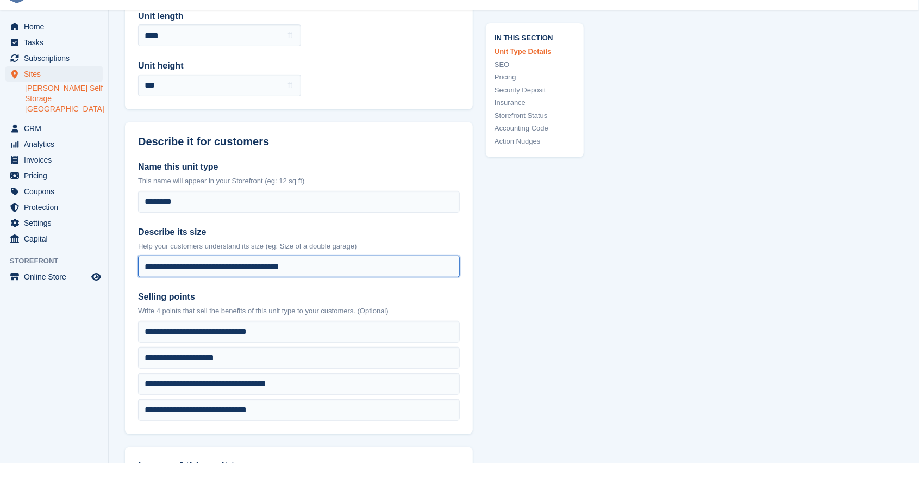
scroll to position [174, 0]
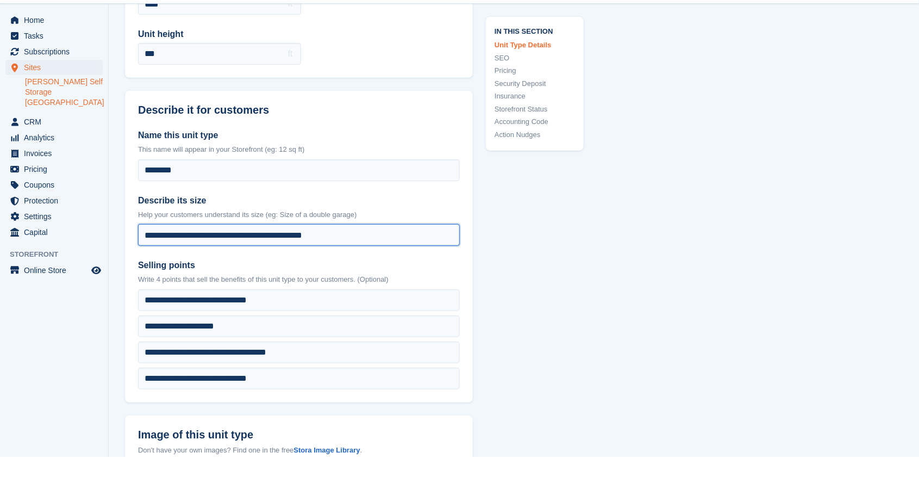
click at [188, 263] on input "**********" at bounding box center [299, 261] width 322 height 22
type input "**********"
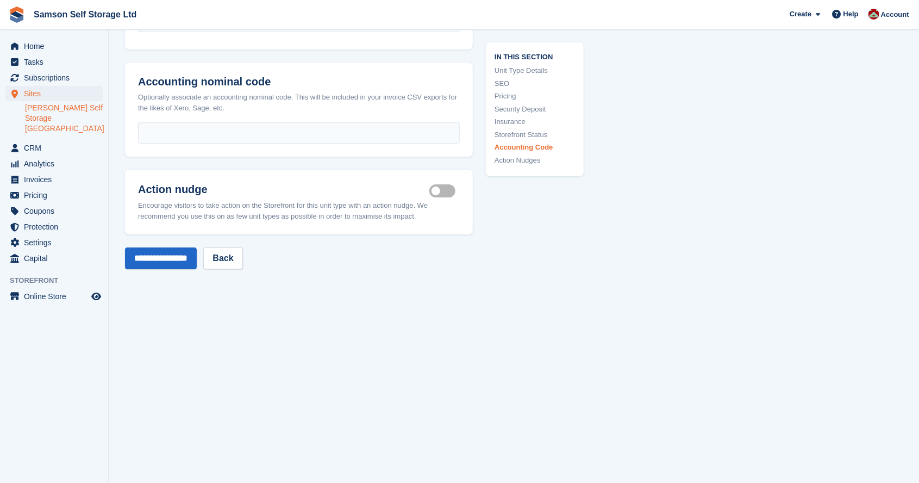
scroll to position [2003, 0]
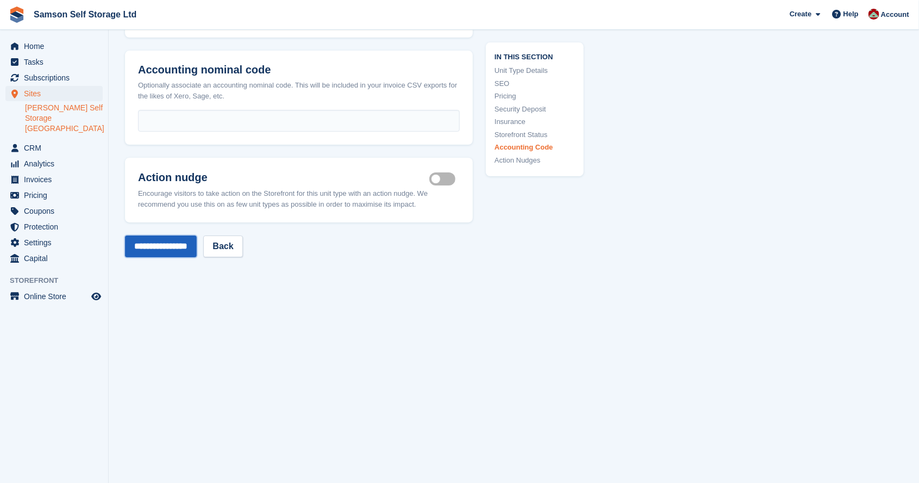
click at [172, 237] on input "**********" at bounding box center [161, 246] width 72 height 22
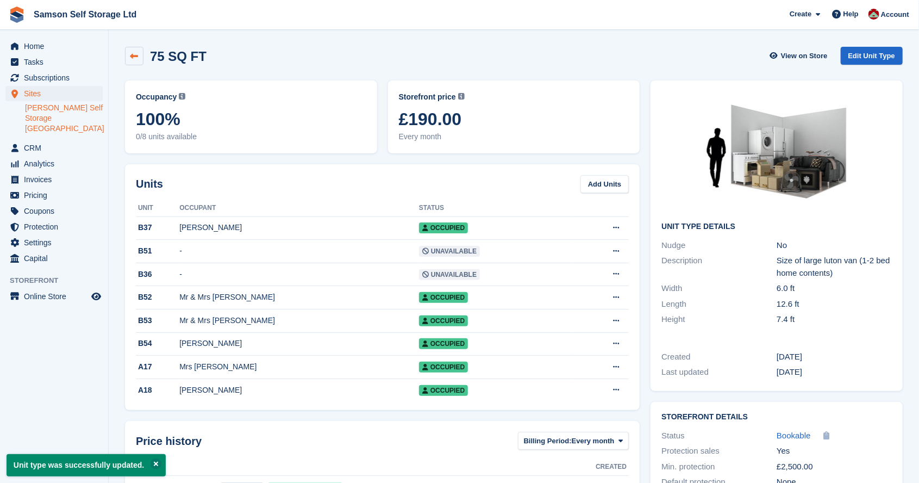
click at [126, 53] on link at bounding box center [134, 56] width 18 height 18
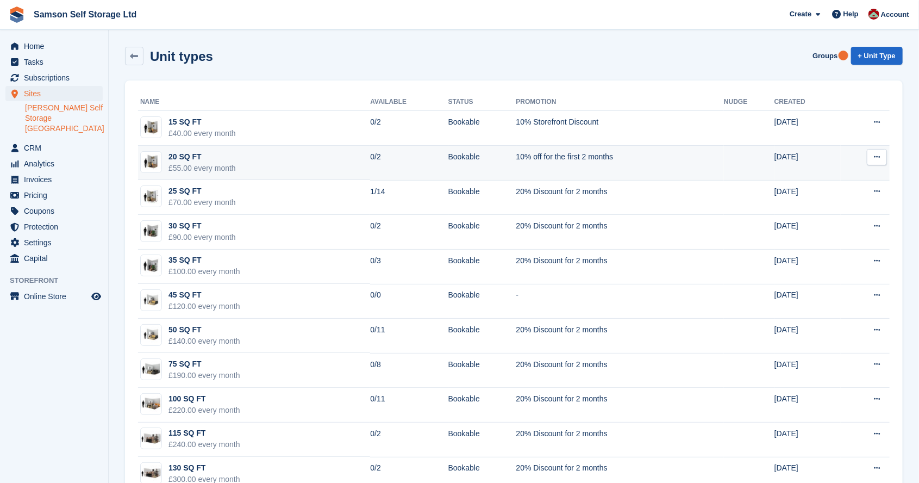
click at [177, 164] on div "£55.00 every month" at bounding box center [201, 167] width 67 height 11
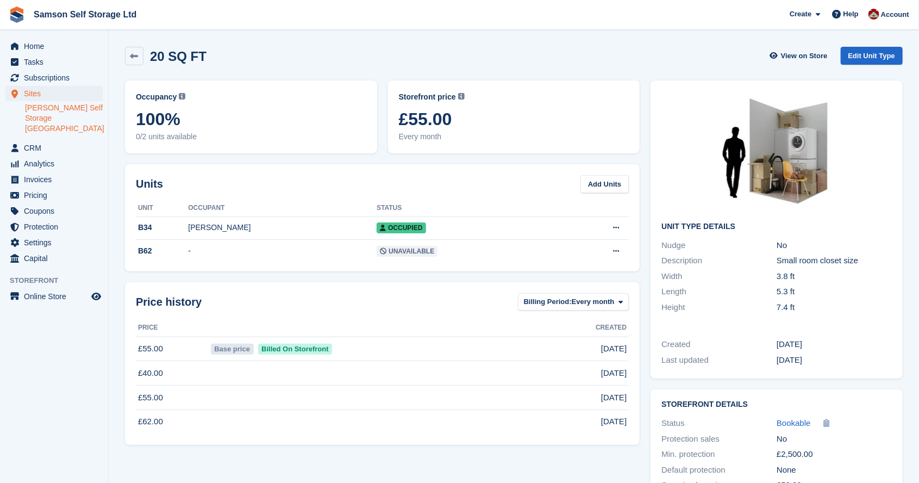
click at [865, 265] on div "Small room closet size" at bounding box center [833, 260] width 115 height 12
click at [872, 52] on link "Edit Unit Type" at bounding box center [872, 56] width 62 height 18
click at [126, 54] on link at bounding box center [134, 56] width 18 height 18
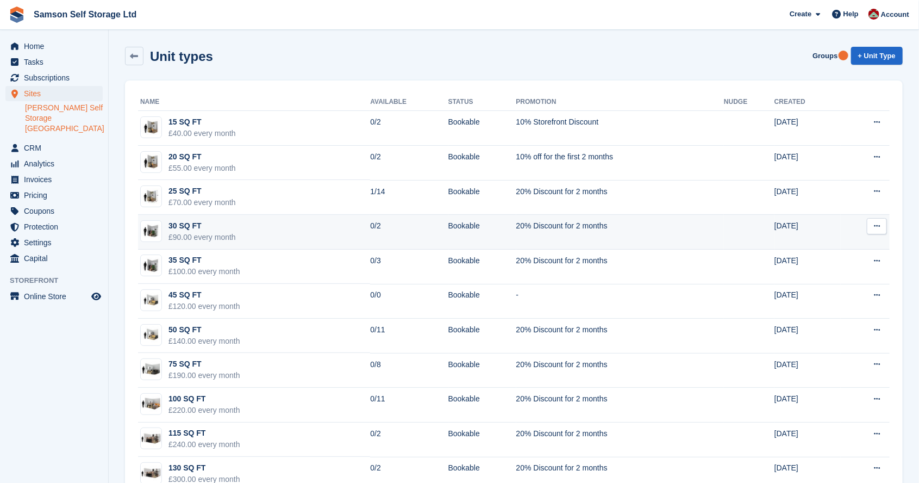
click at [173, 232] on div "£90.00 every month" at bounding box center [201, 236] width 67 height 11
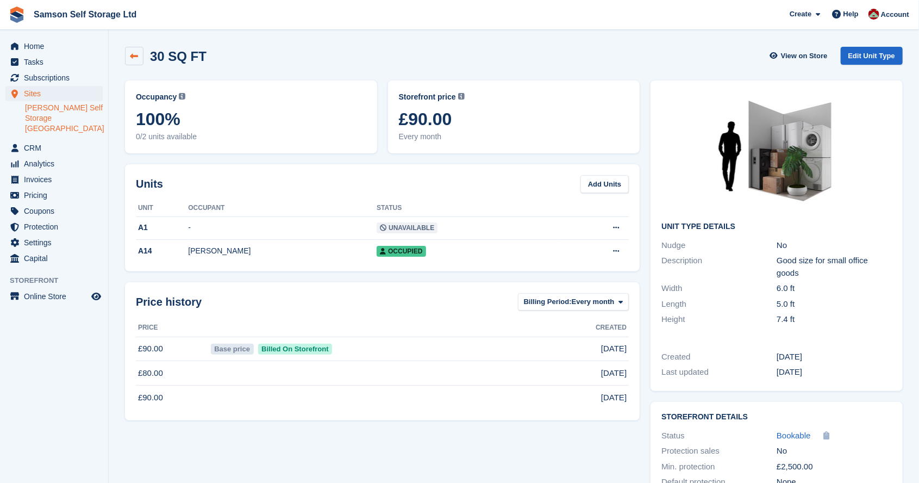
click at [125, 53] on link at bounding box center [134, 56] width 18 height 18
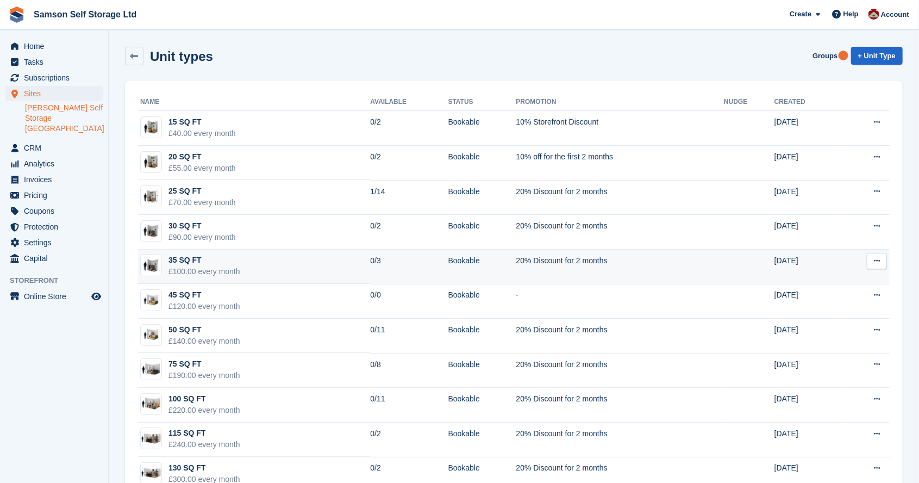
click at [172, 263] on div "35 SQ FT" at bounding box center [204, 259] width 72 height 11
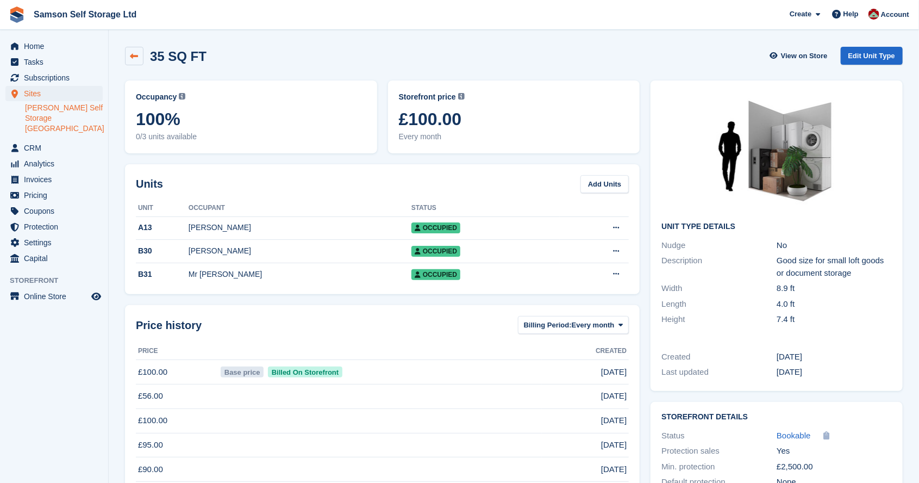
click at [129, 57] on link at bounding box center [134, 56] width 18 height 18
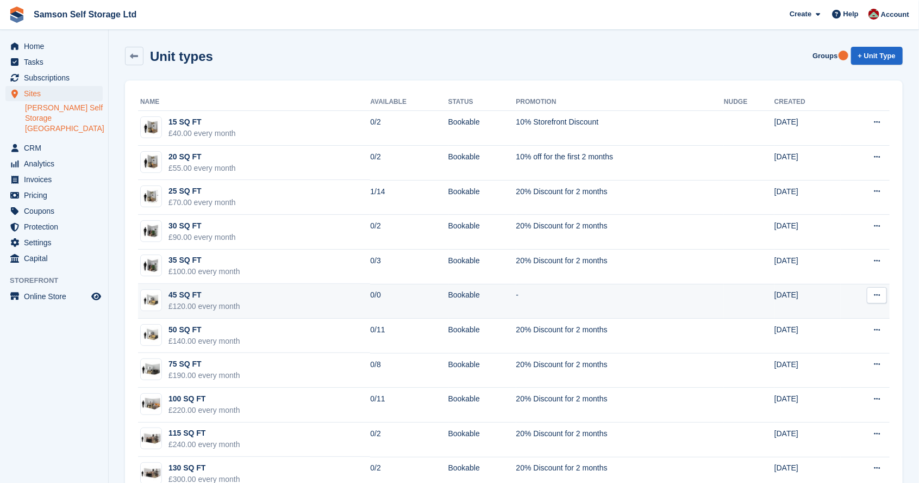
click at [172, 294] on div "45 SQ FT" at bounding box center [204, 294] width 72 height 11
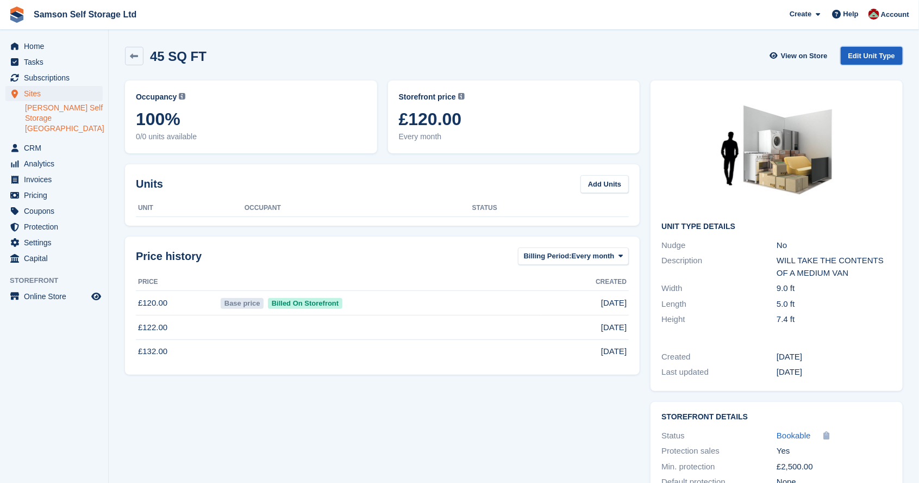
click at [879, 53] on link "Edit Unit Type" at bounding box center [872, 56] width 62 height 18
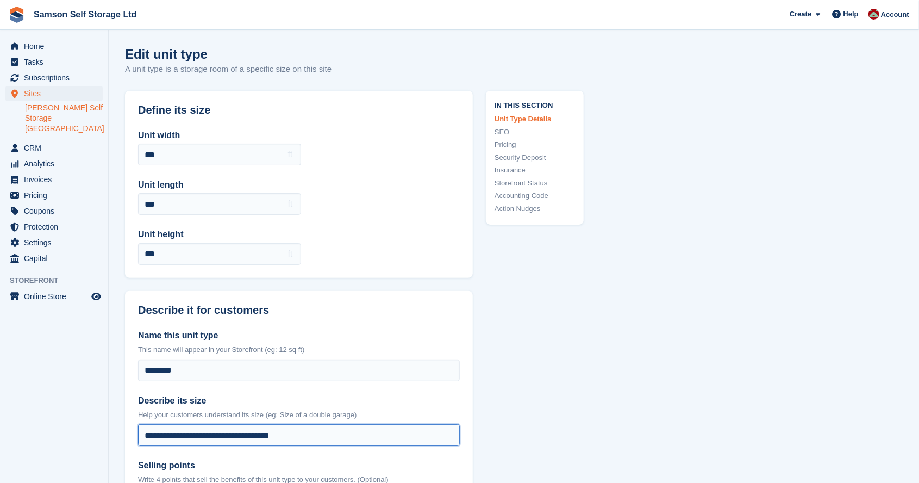
click at [338, 436] on input "**********" at bounding box center [299, 435] width 322 height 22
type input "****"
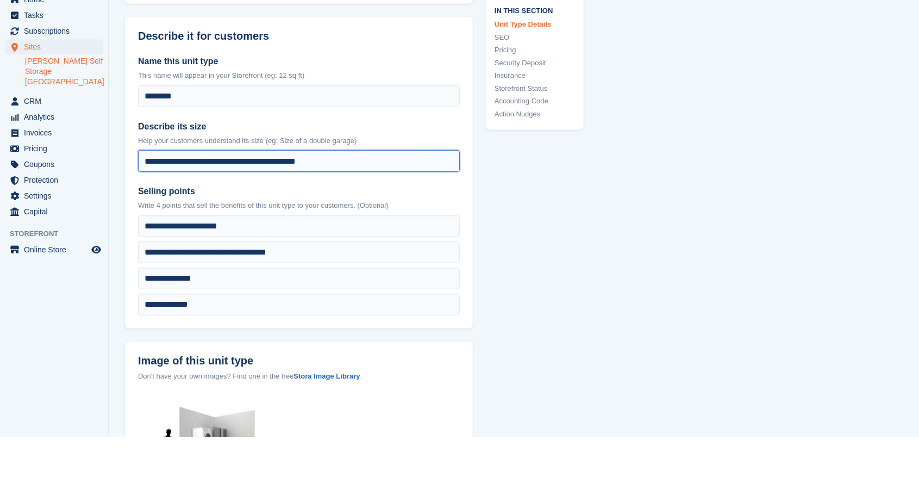
scroll to position [228, 0]
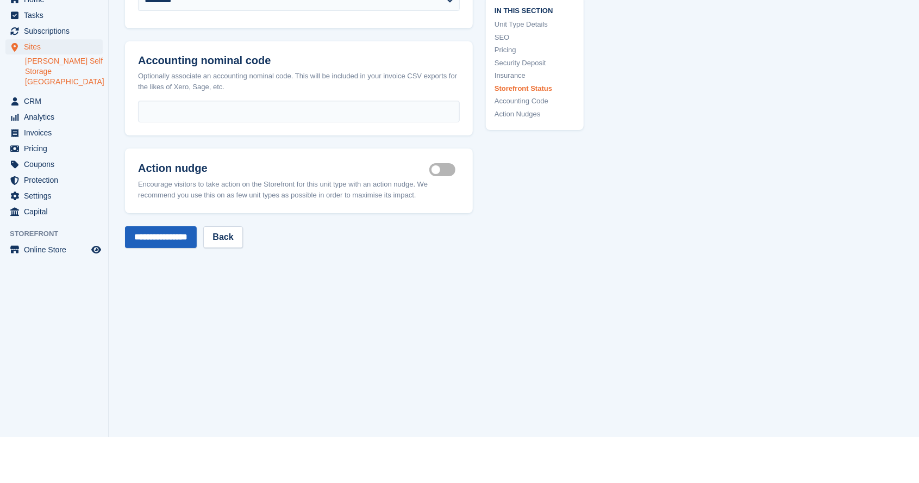
type input "**********"
click at [162, 283] on input "**********" at bounding box center [161, 284] width 72 height 22
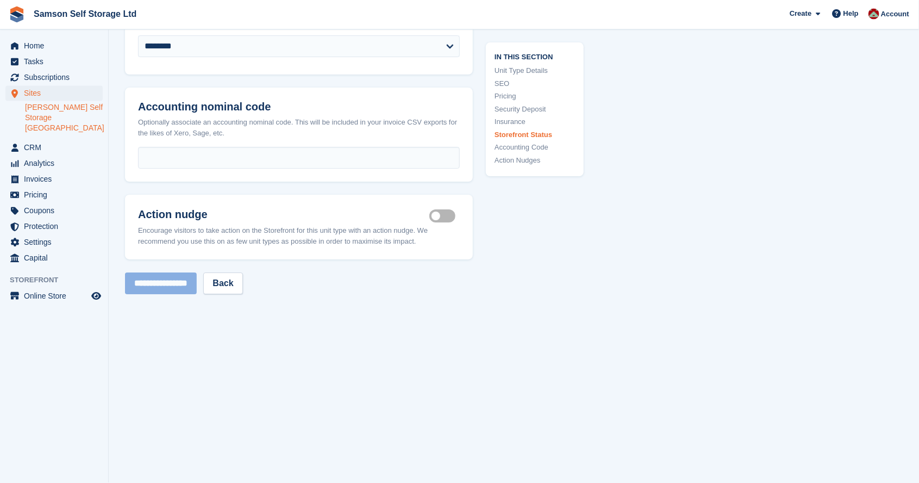
scroll to position [1966, 0]
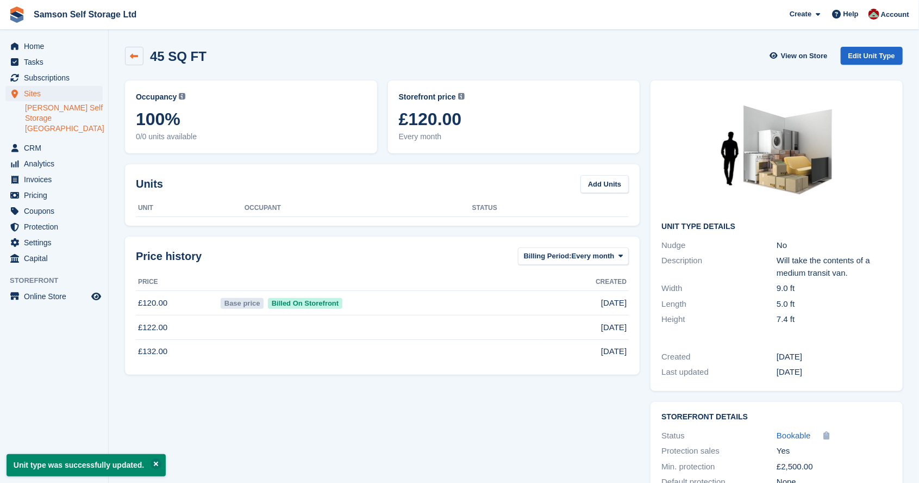
click at [130, 57] on icon at bounding box center [134, 56] width 8 height 8
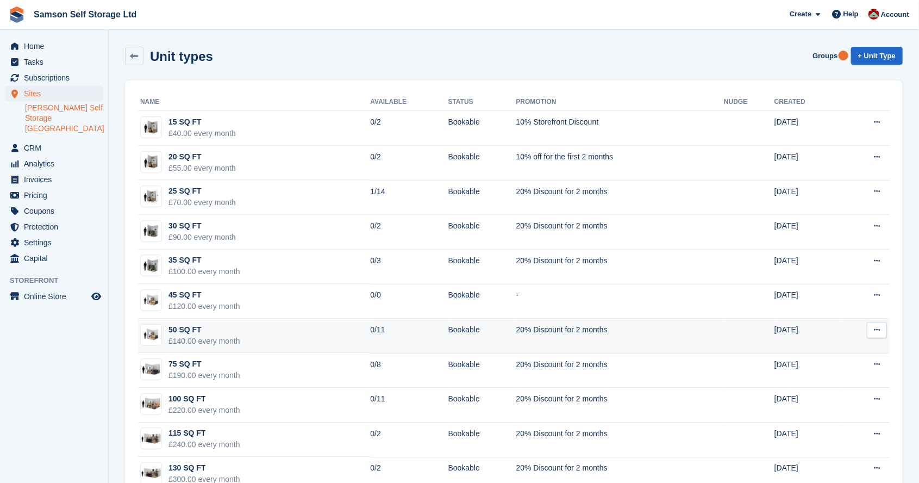
click at [173, 339] on div "£140.00 every month" at bounding box center [204, 340] width 72 height 11
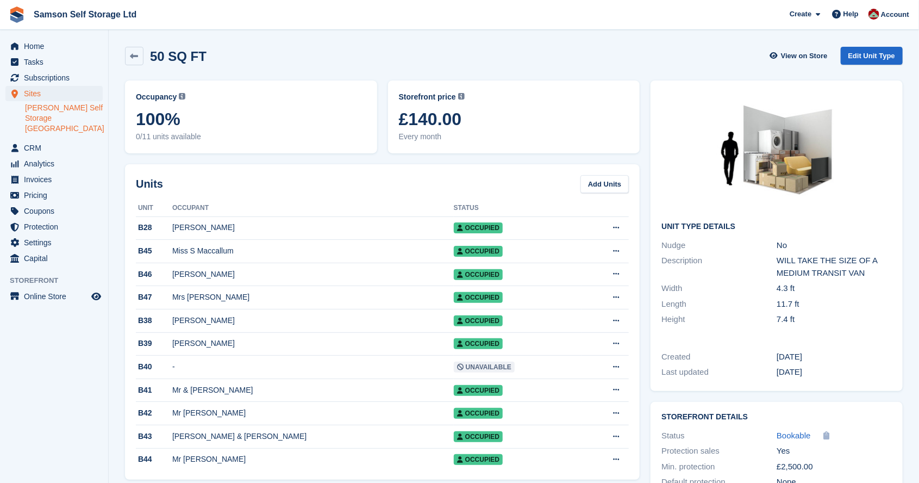
click at [874, 270] on div "WILL TAKE THE SIZE OF A MEDIUM TRANSIT VAN" at bounding box center [833, 266] width 115 height 24
click at [875, 265] on div "WILL TAKE THE SIZE OF A MEDIUM TRANSIT VAN" at bounding box center [833, 266] width 115 height 24
click at [879, 50] on link "Edit Unit Type" at bounding box center [872, 56] width 62 height 18
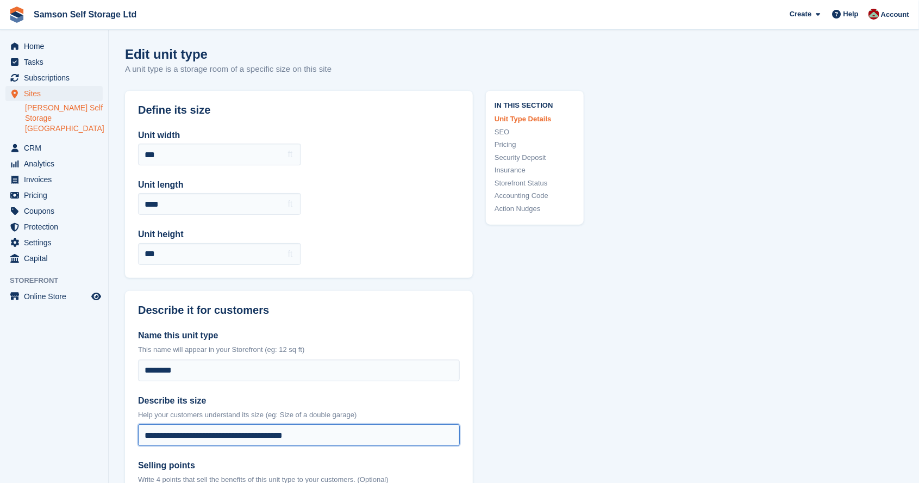
click at [346, 434] on input "**********" at bounding box center [299, 435] width 322 height 22
type input "****"
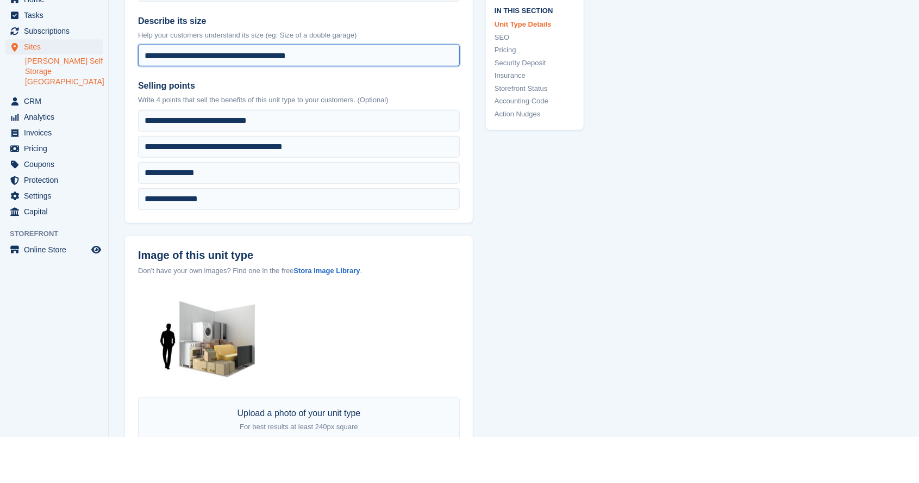
scroll to position [333, 0]
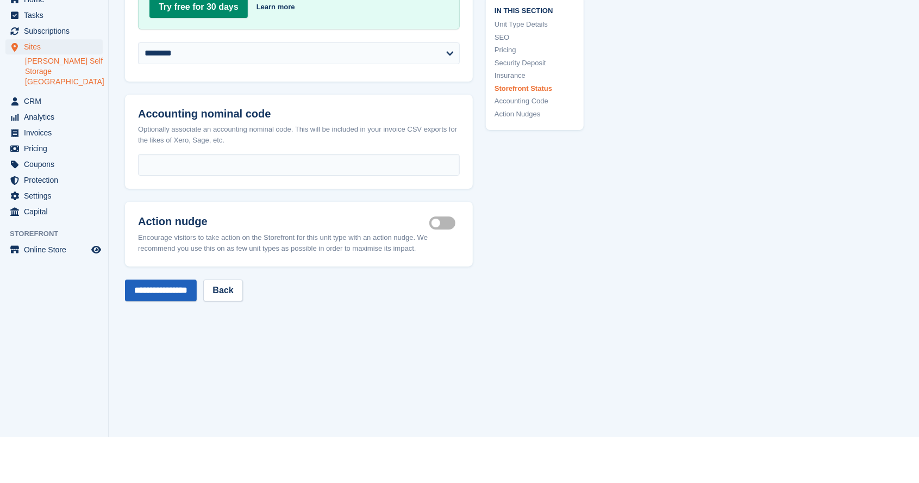
type input "**********"
click at [157, 326] on input "**********" at bounding box center [161, 337] width 72 height 22
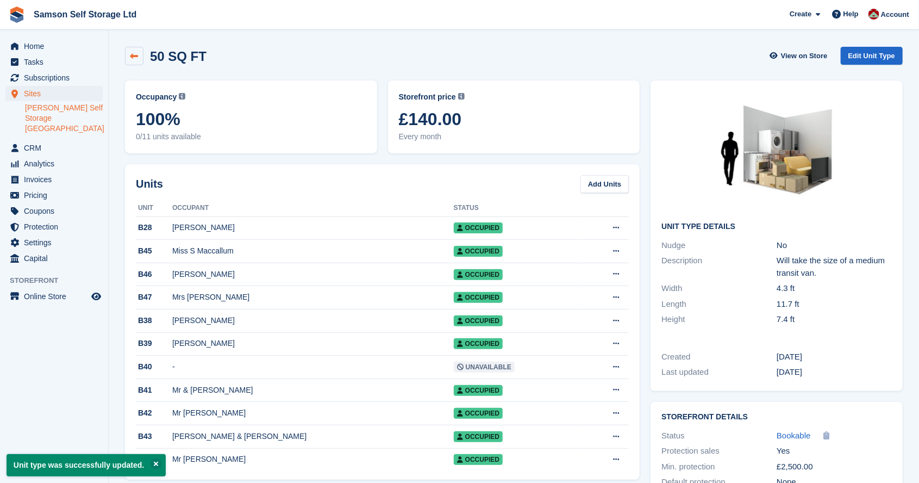
click at [135, 58] on icon at bounding box center [134, 56] width 8 height 8
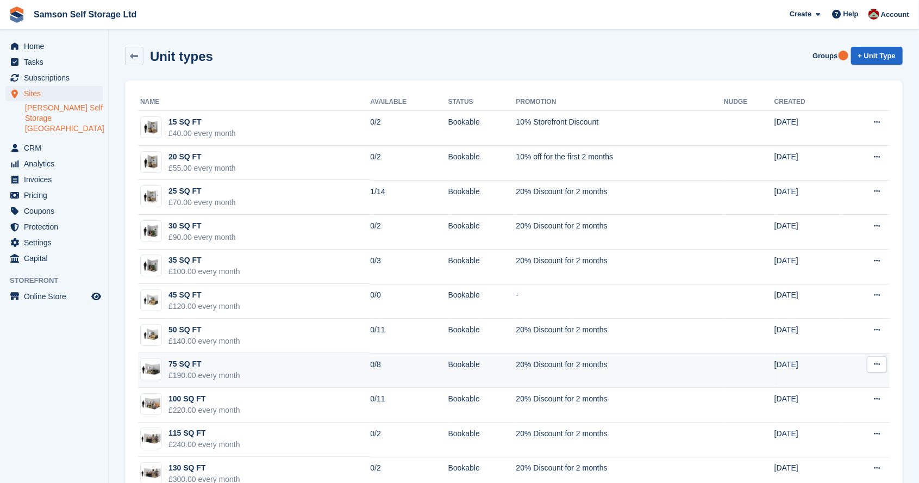
click at [168, 367] on div "75 SQ FT" at bounding box center [204, 363] width 72 height 11
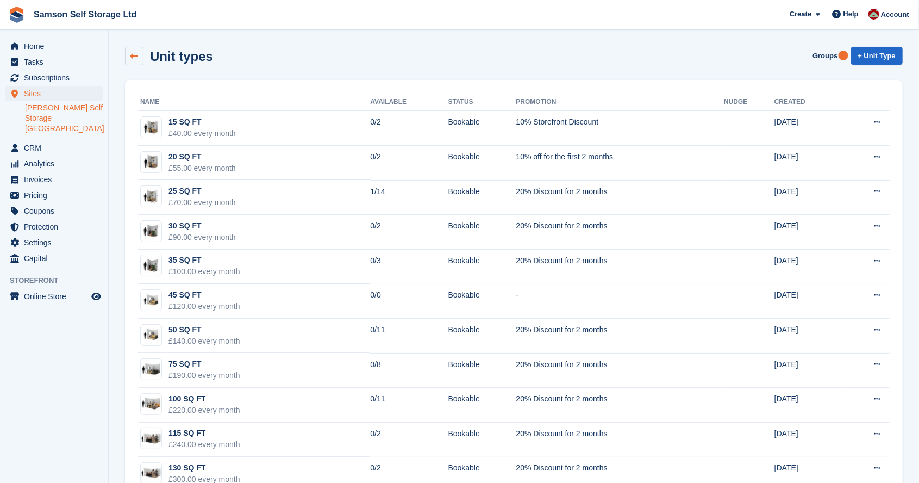
click at [129, 53] on link at bounding box center [134, 56] width 18 height 18
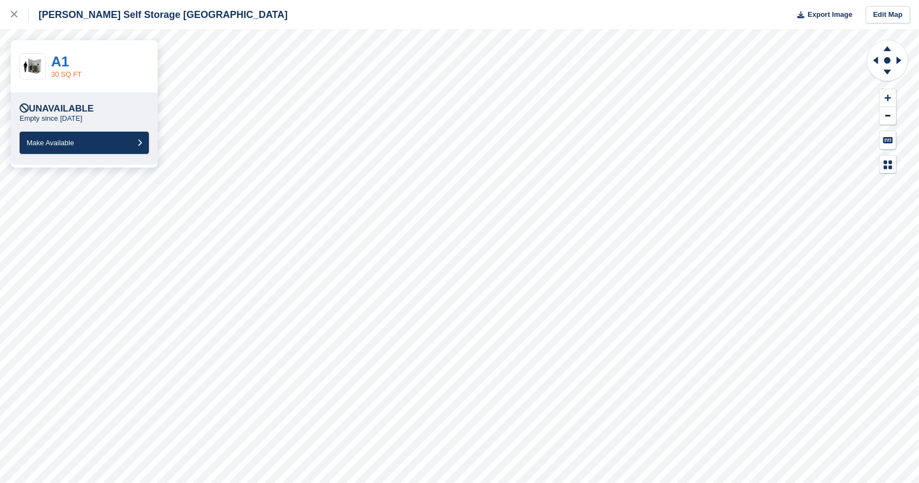
click at [60, 71] on link "30 SQ FT" at bounding box center [66, 74] width 30 height 8
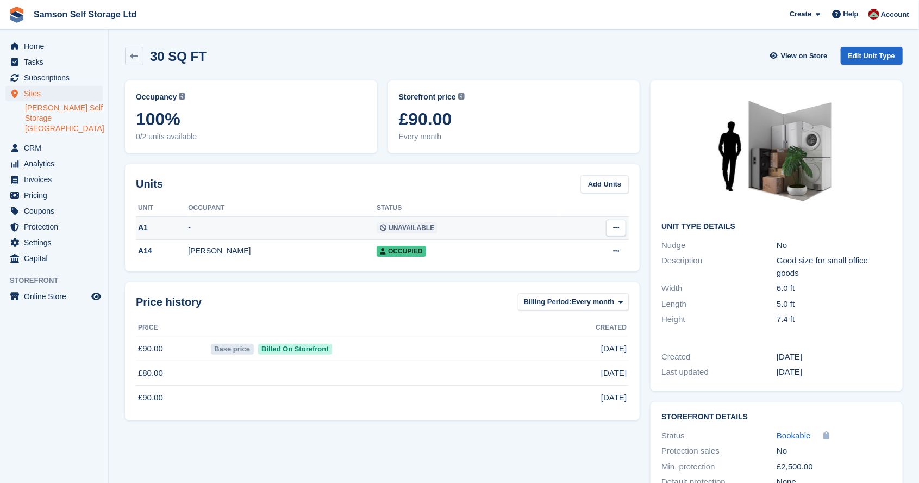
click at [617, 226] on icon at bounding box center [616, 227] width 6 height 7
click at [573, 273] on p "Delete unit" at bounding box center [574, 272] width 95 height 14
click at [671, 42] on div "30 SQ FT View on Store Edit Unit Type" at bounding box center [514, 58] width 788 height 34
click at [37, 140] on span "CRM" at bounding box center [56, 147] width 65 height 15
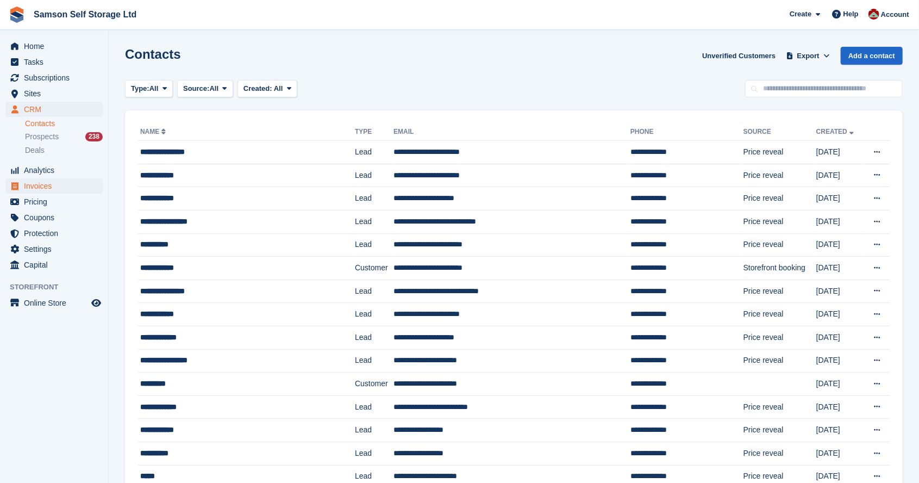
click at [53, 192] on span "Invoices" at bounding box center [56, 185] width 65 height 15
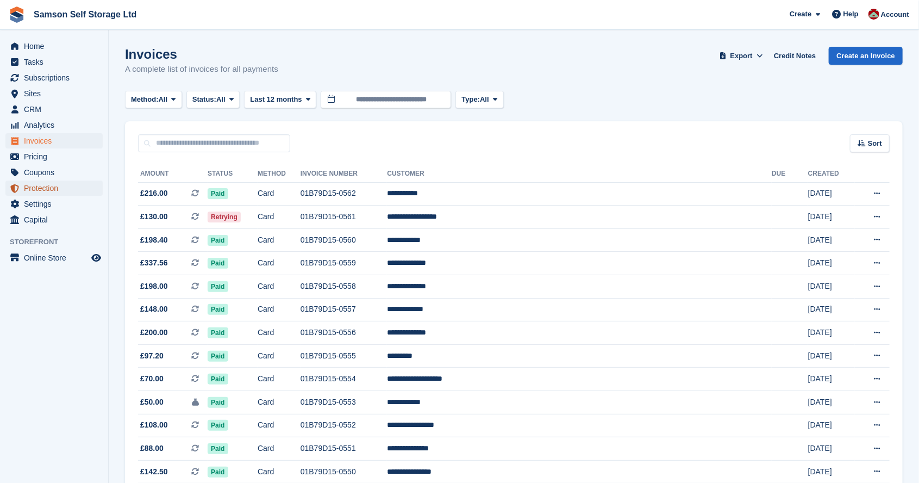
click at [55, 191] on span "Protection" at bounding box center [56, 187] width 65 height 15
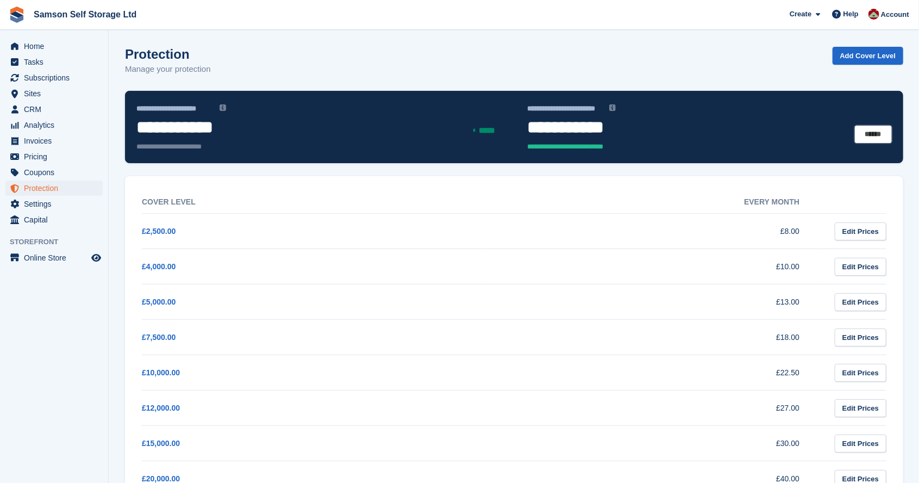
click at [876, 131] on link "******" at bounding box center [873, 135] width 37 height 18
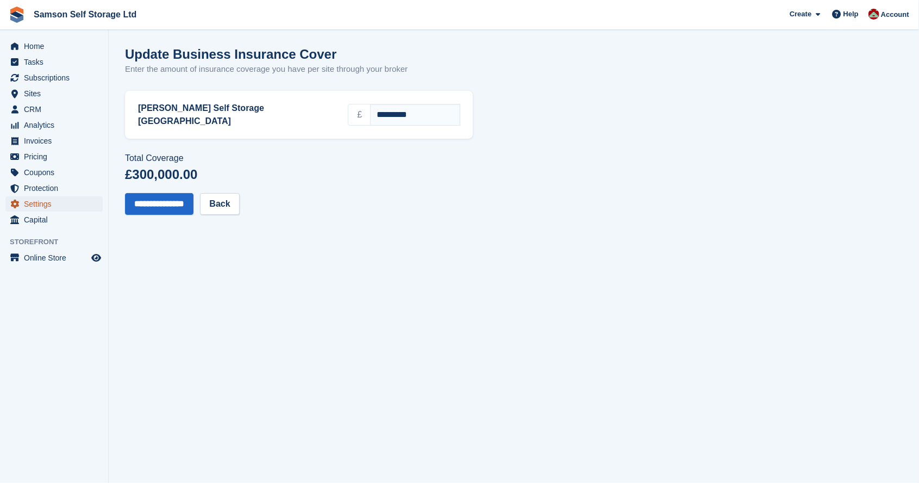
click at [35, 205] on span "Settings" at bounding box center [56, 203] width 65 height 15
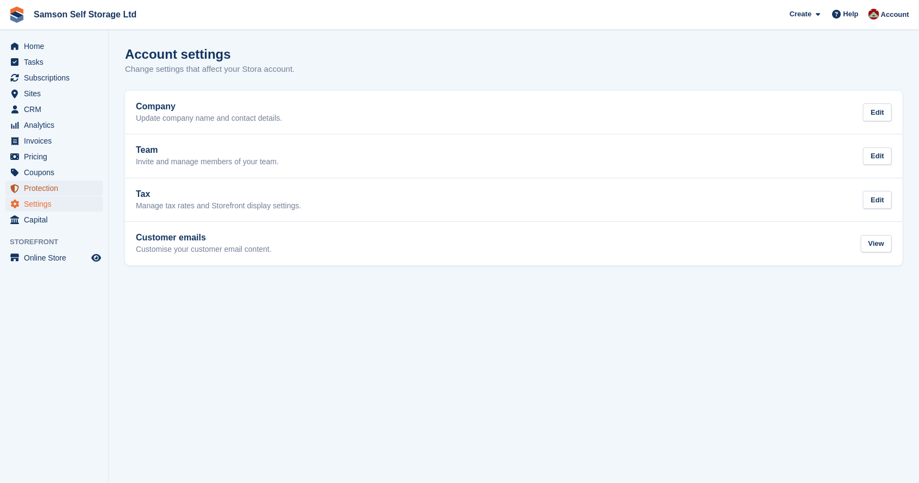
click at [51, 186] on span "Protection" at bounding box center [56, 187] width 65 height 15
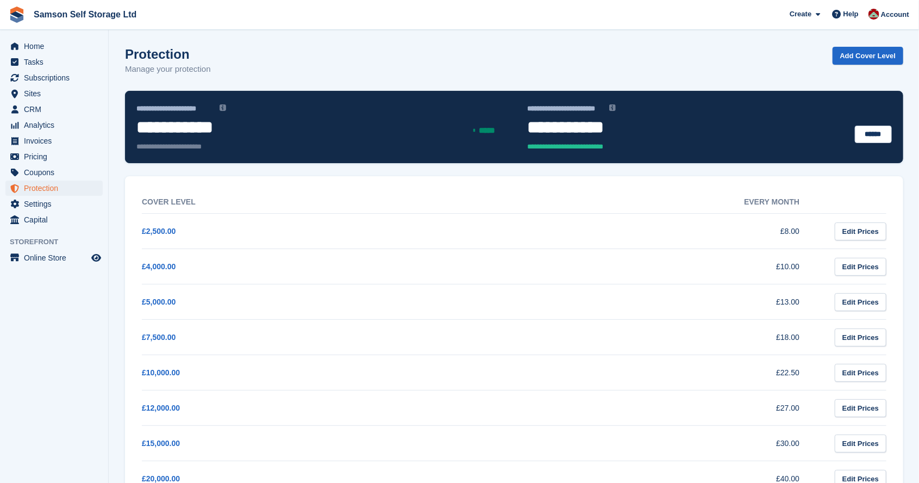
scroll to position [57, 0]
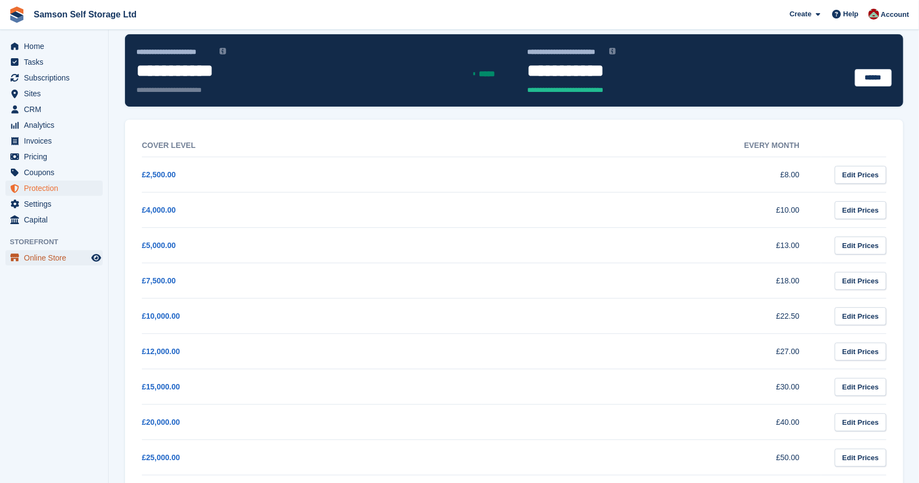
click at [43, 256] on span "Online Store" at bounding box center [56, 257] width 65 height 15
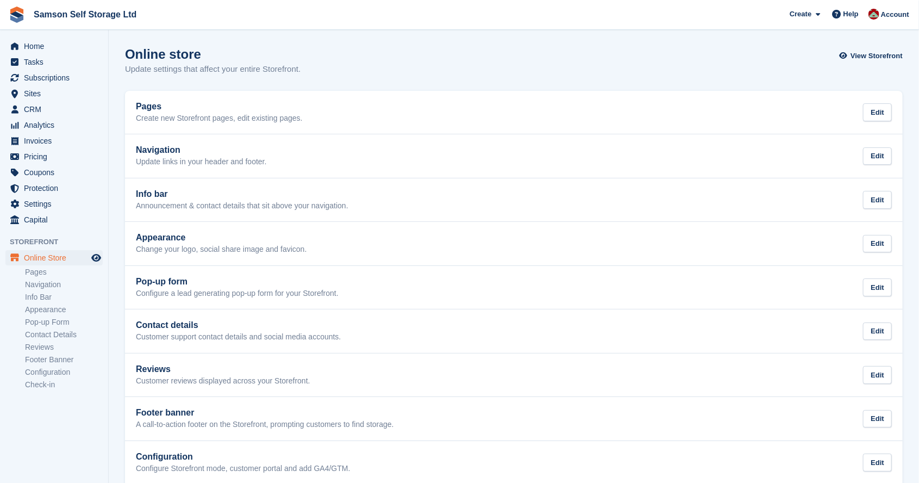
scroll to position [9, 0]
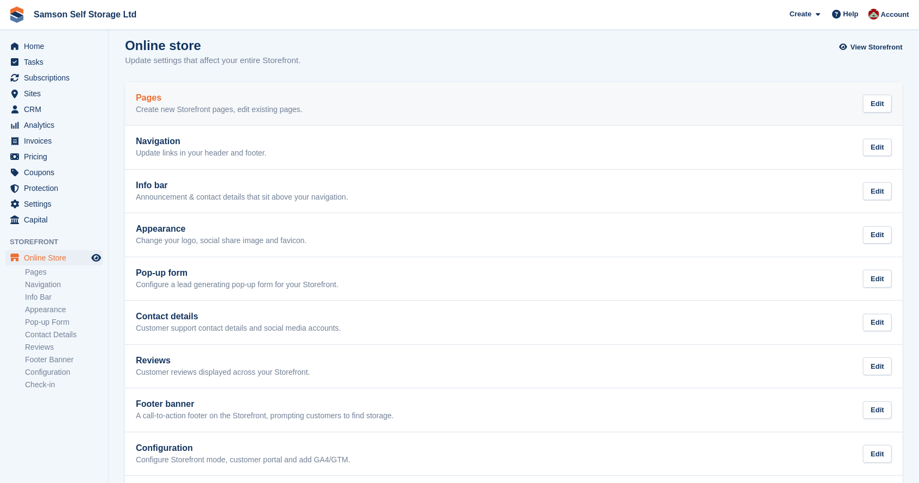
click at [266, 118] on link "Pages Create new Storefront pages, edit existing pages. Edit" at bounding box center [514, 103] width 778 height 43
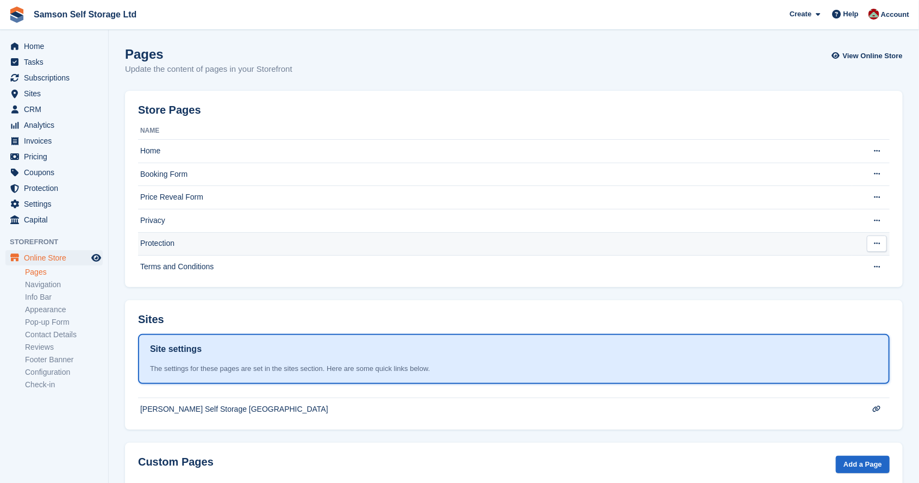
click at [168, 247] on td "Protection" at bounding box center [495, 243] width 714 height 23
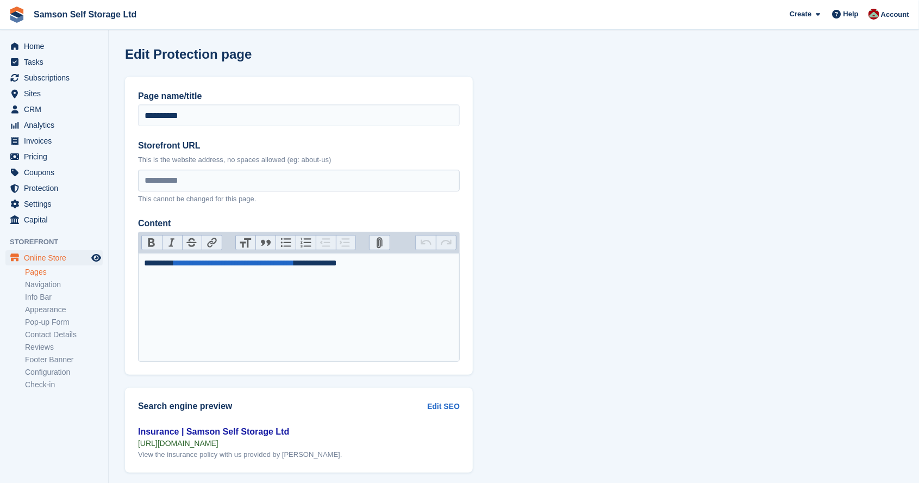
scroll to position [1, 0]
click at [277, 262] on link "**********" at bounding box center [234, 262] width 121 height 8
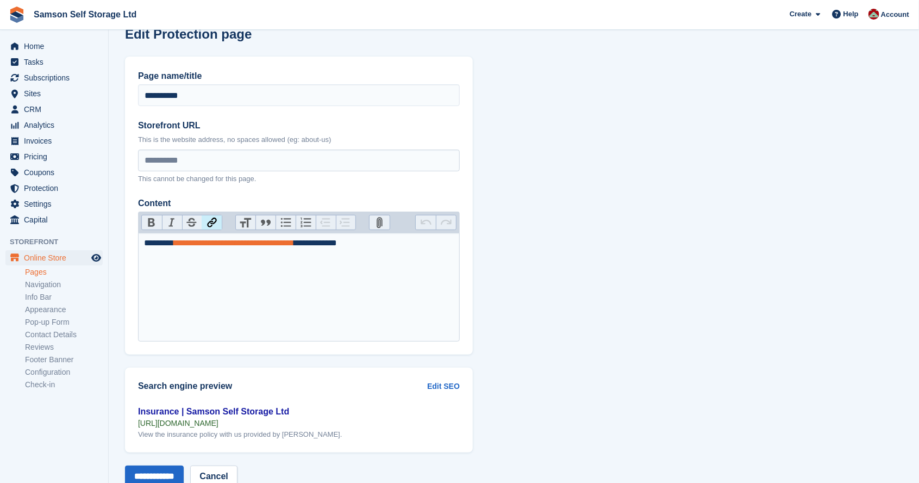
scroll to position [51, 0]
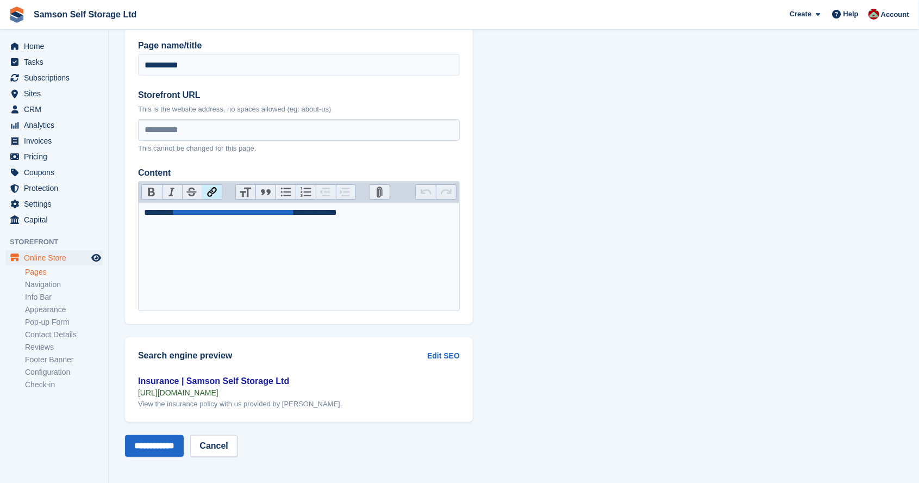
click at [522, 191] on section "**********" at bounding box center [514, 217] width 810 height 536
click at [380, 211] on div "**********" at bounding box center [299, 212] width 311 height 13
click at [253, 391] on div "https://www.samsonselfstorage.co.uk/protection" at bounding box center [299, 392] width 322 height 10
click at [440, 355] on link "Edit SEO" at bounding box center [443, 355] width 33 height 11
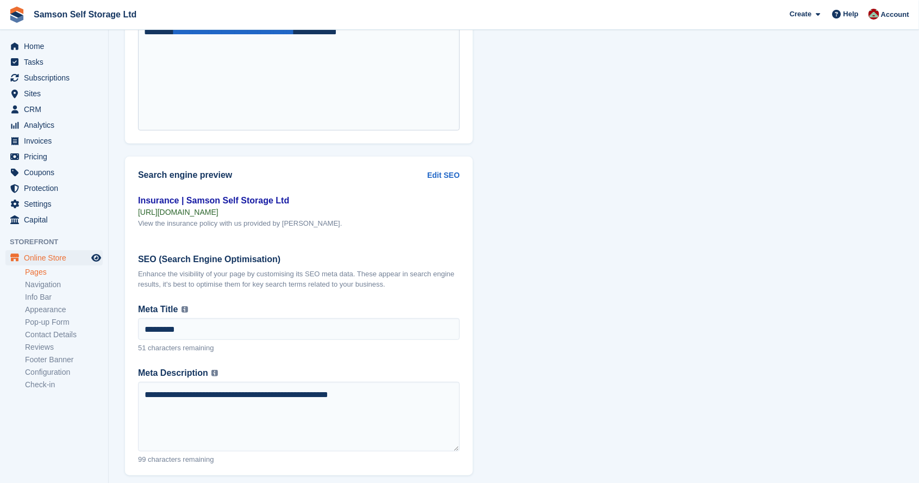
scroll to position [235, 0]
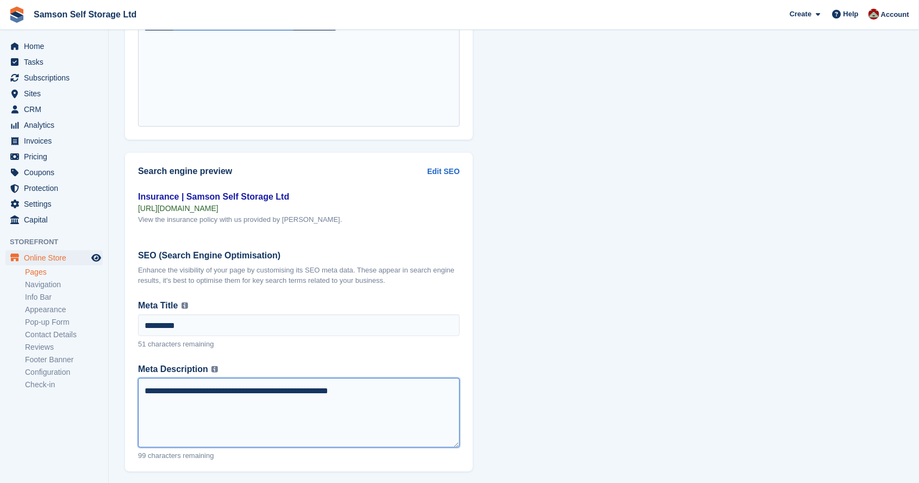
click at [360, 391] on textarea "**********" at bounding box center [299, 413] width 322 height 70
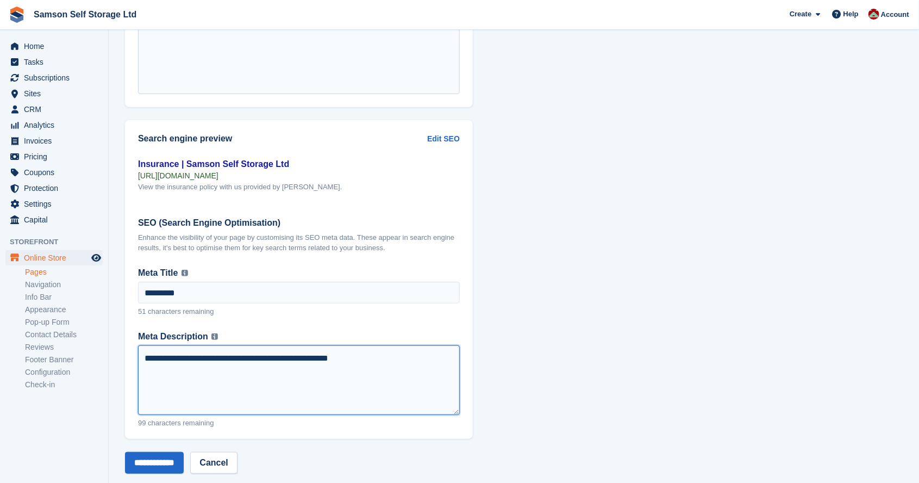
scroll to position [285, 0]
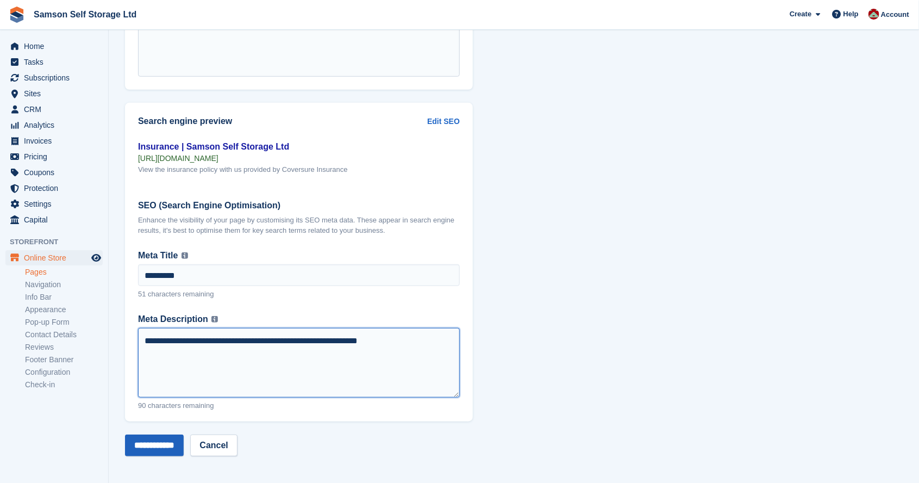
type textarea "**********"
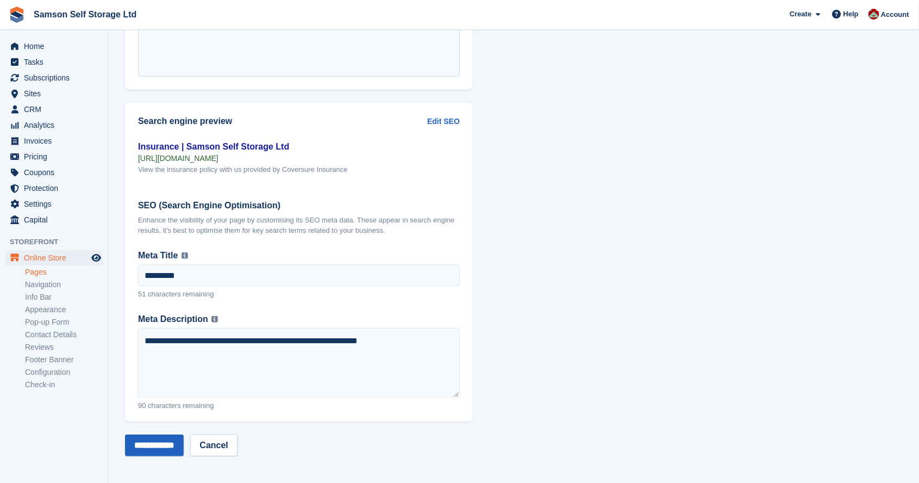
click at [170, 443] on input "**********" at bounding box center [154, 445] width 59 height 22
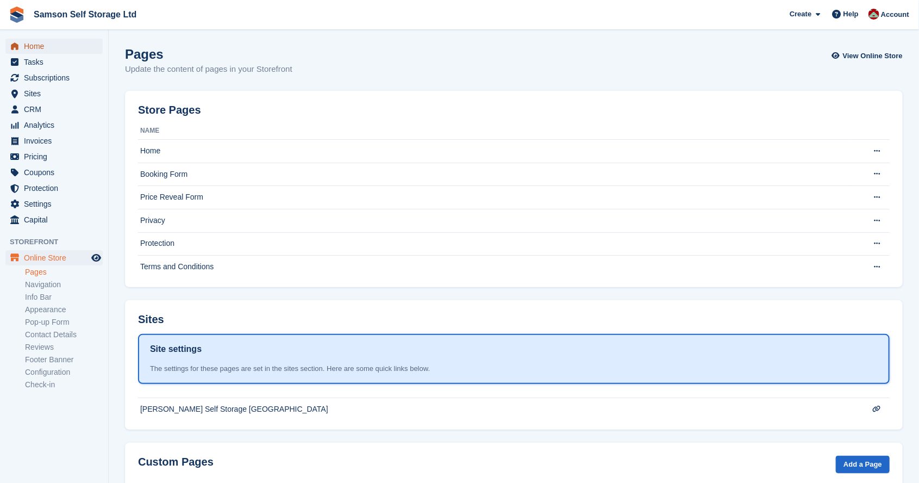
click at [51, 45] on span "Home" at bounding box center [56, 46] width 65 height 15
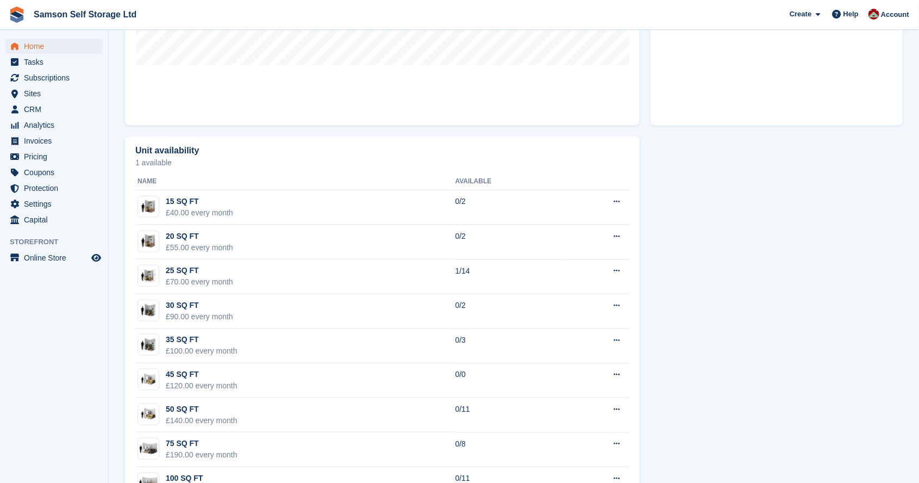
scroll to position [636, 0]
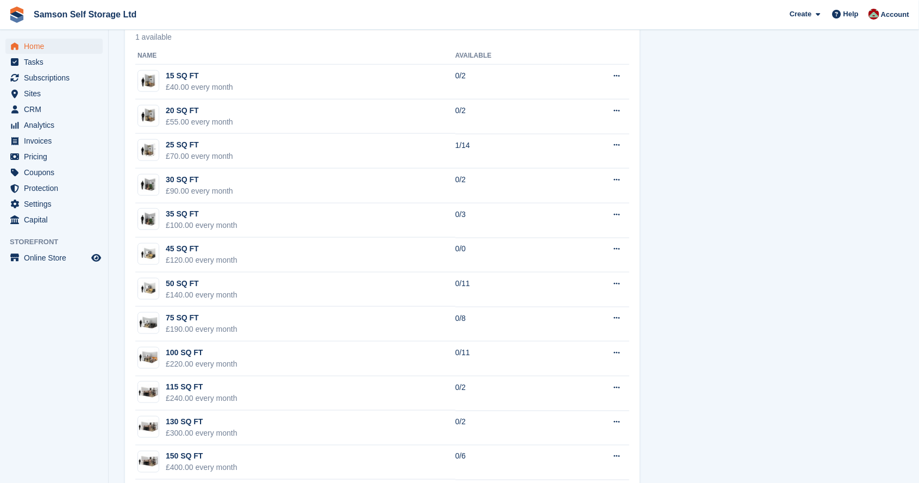
click at [874, 317] on div "Unit availability 1 available Name Available 15 SQ FT £40.00 every month 0/2 Ed…" at bounding box center [514, 266] width 788 height 523
click at [53, 258] on span "Online Store" at bounding box center [56, 257] width 65 height 15
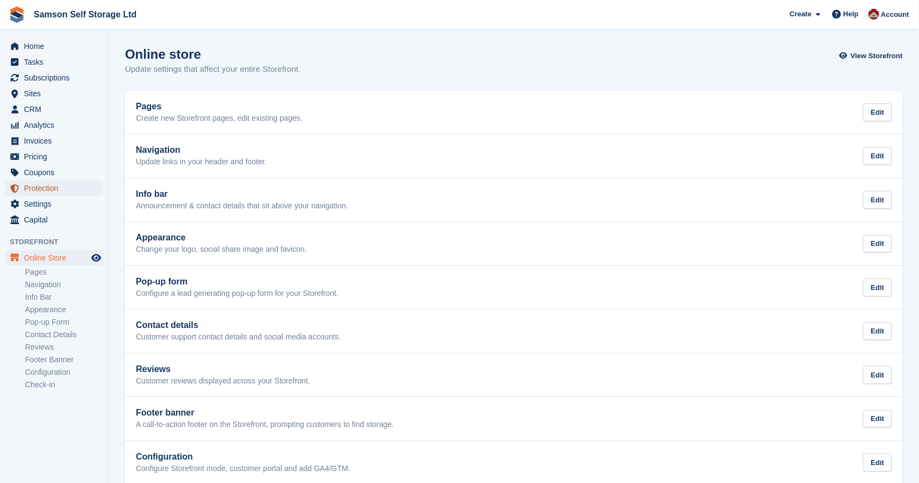
click at [43, 185] on span "Protection" at bounding box center [56, 187] width 65 height 15
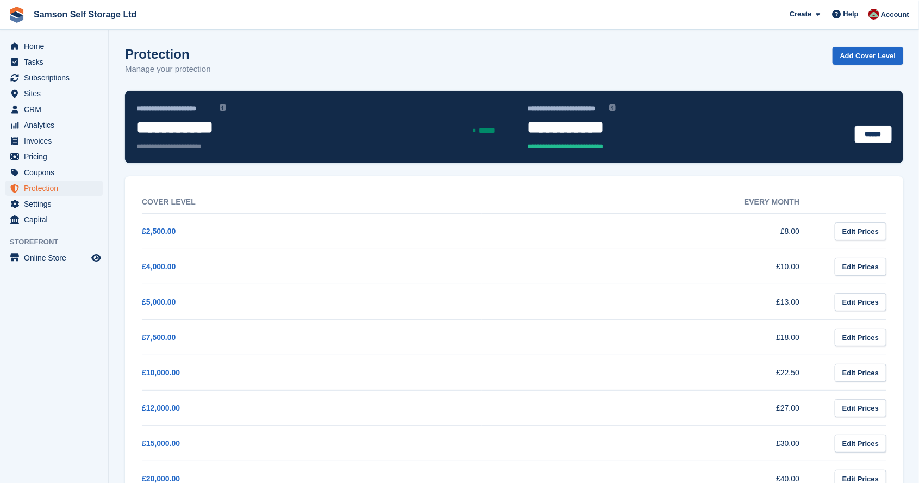
click at [183, 67] on p "Manage your protection" at bounding box center [168, 69] width 86 height 12
click at [880, 131] on link "******" at bounding box center [873, 135] width 37 height 18
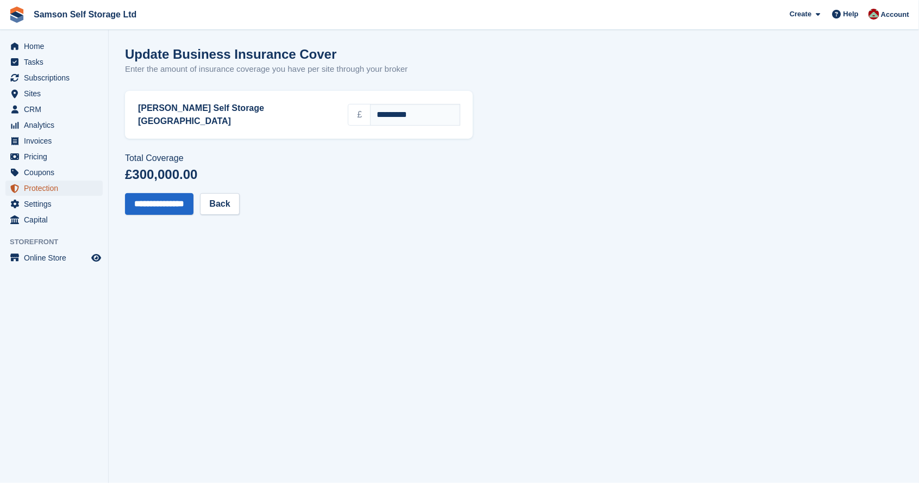
click at [46, 189] on span "Protection" at bounding box center [56, 187] width 65 height 15
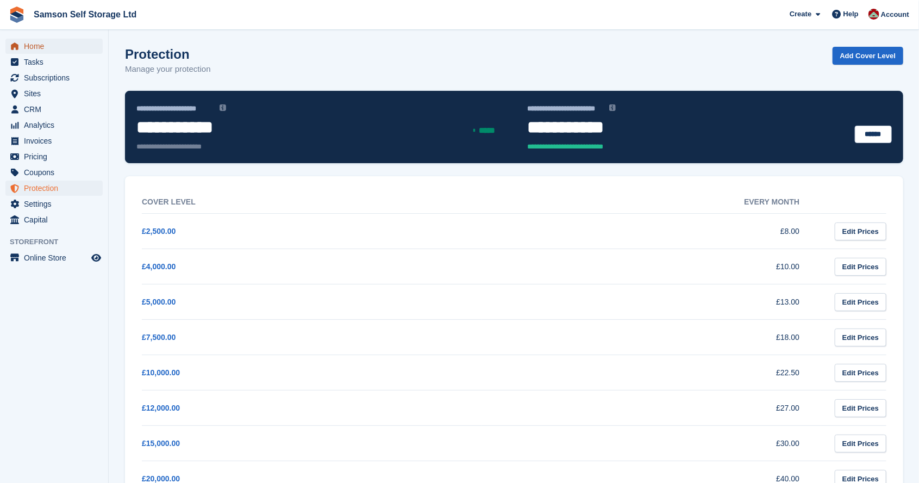
click at [47, 48] on span "Home" at bounding box center [56, 46] width 65 height 15
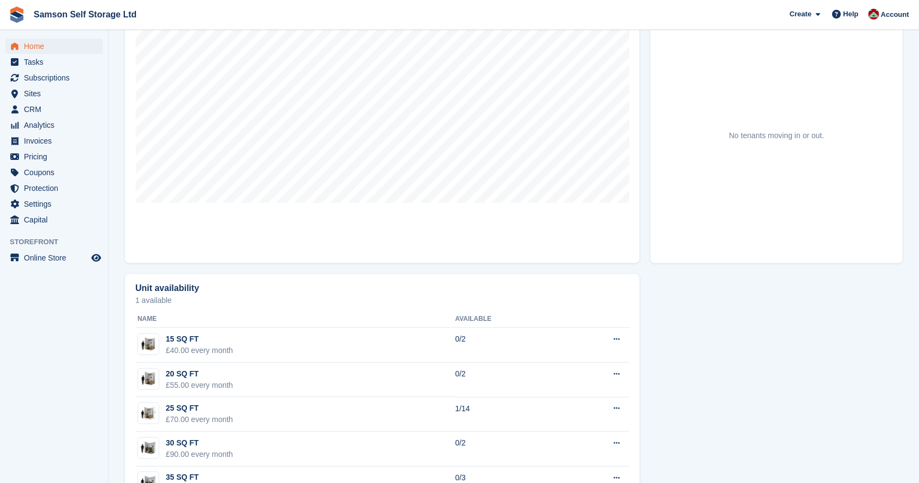
scroll to position [688, 0]
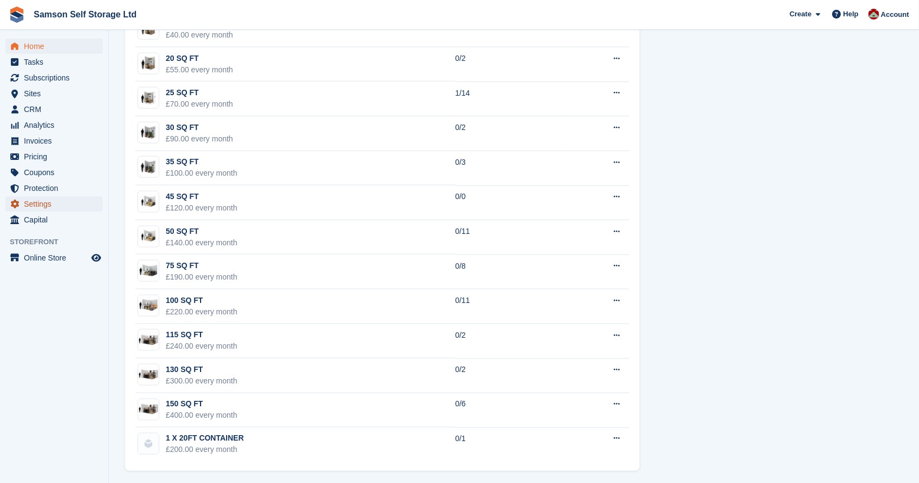
click at [47, 207] on span "Settings" at bounding box center [56, 203] width 65 height 15
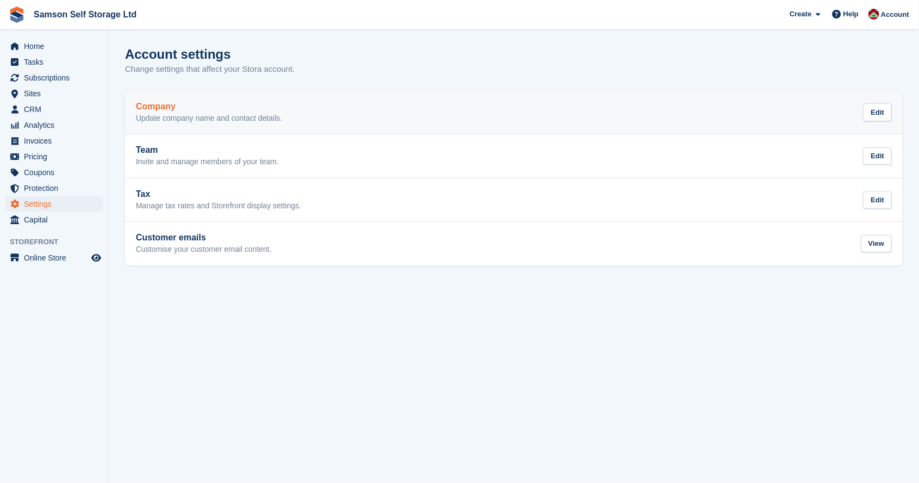
click at [223, 111] on div "Company Update company name and contact details." at bounding box center [209, 113] width 146 height 22
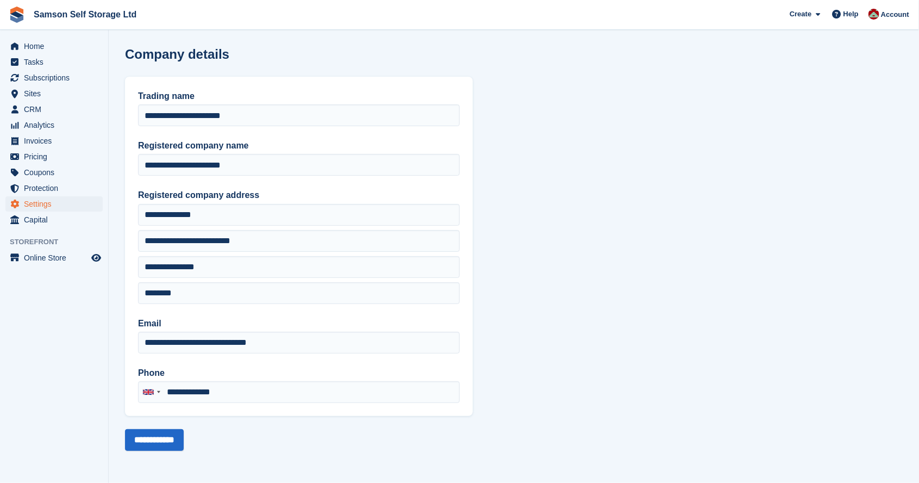
type input "**********"
click at [40, 203] on span "Settings" at bounding box center [56, 203] width 65 height 15
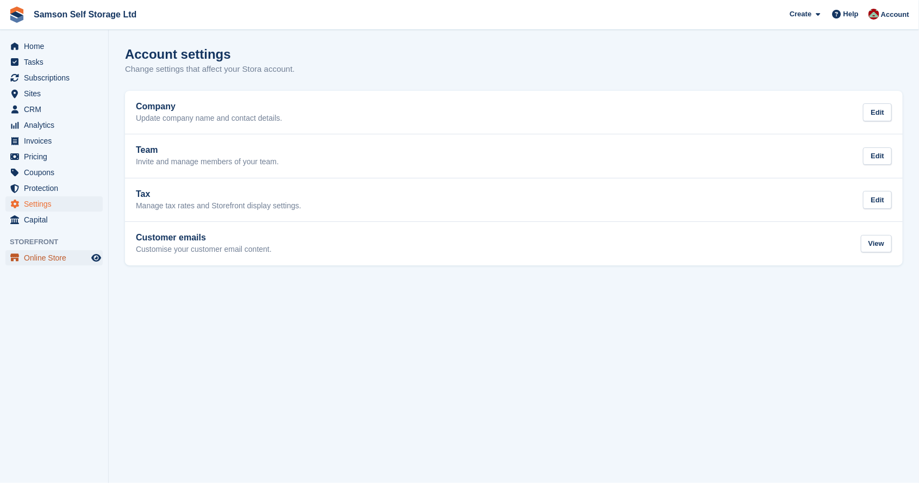
click at [63, 258] on span "Online Store" at bounding box center [56, 257] width 65 height 15
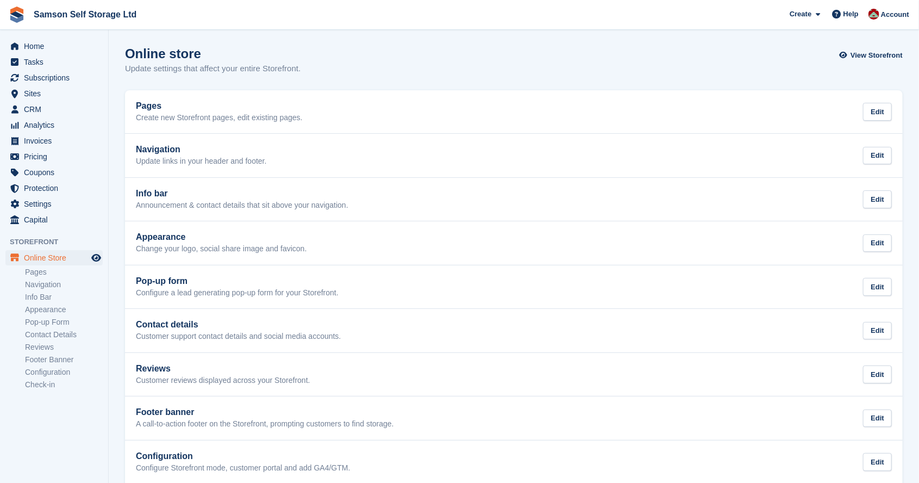
scroll to position [9, 0]
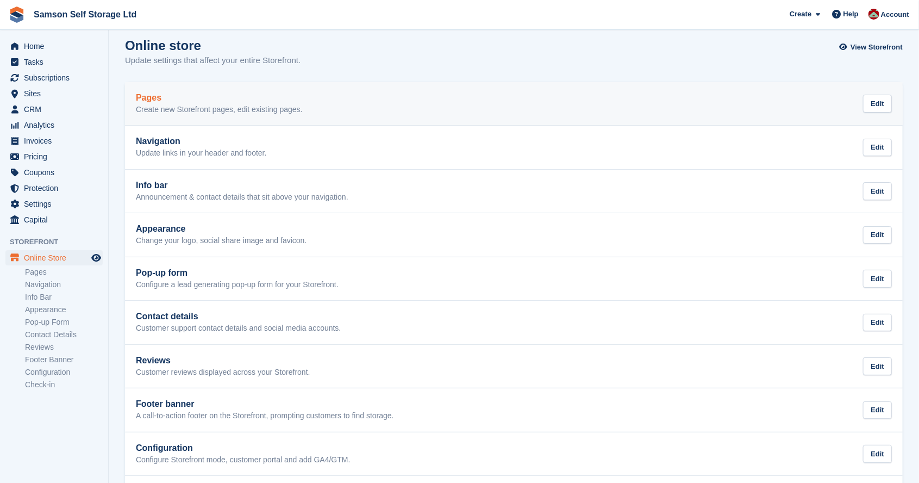
click at [237, 105] on p "Create new Storefront pages, edit existing pages." at bounding box center [219, 110] width 167 height 10
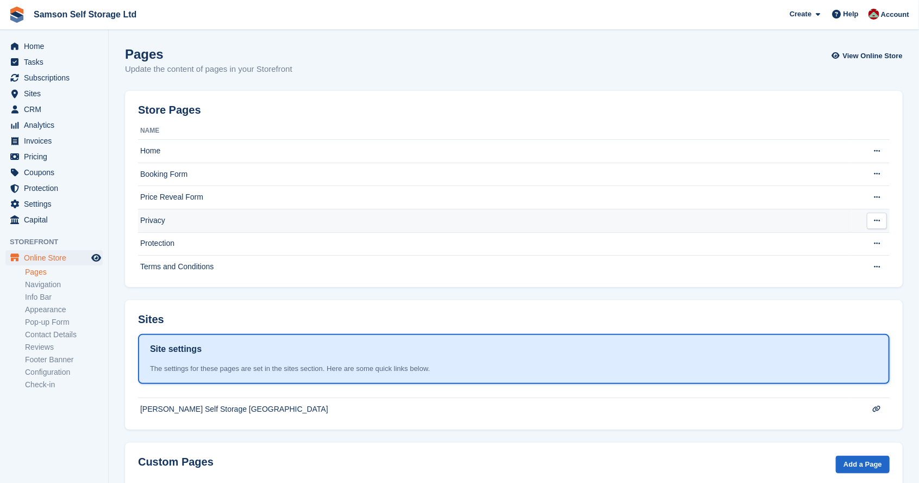
click at [168, 241] on td "Protection" at bounding box center [495, 243] width 714 height 23
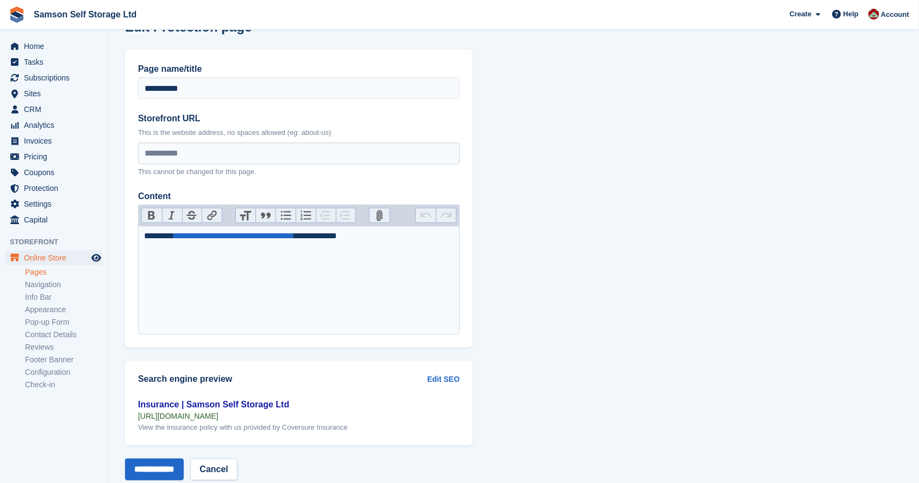
scroll to position [53, 0]
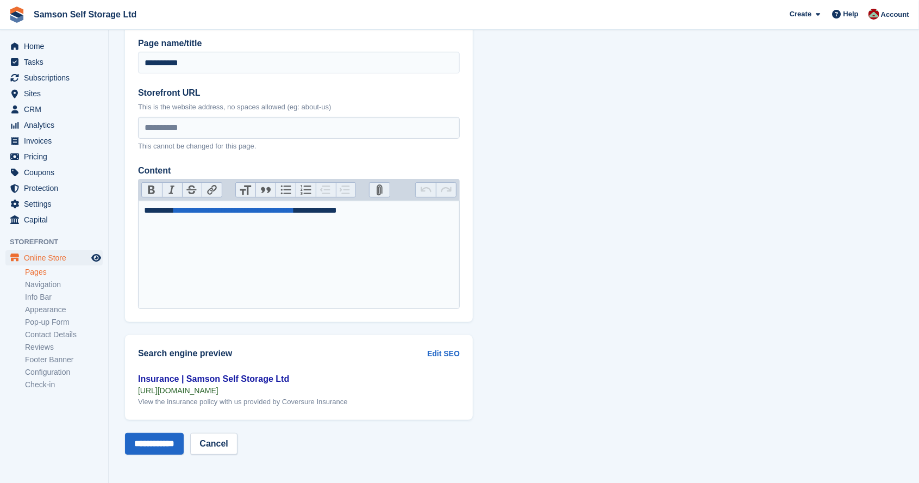
click at [389, 214] on div "**********" at bounding box center [299, 210] width 311 height 13
type trix-editor "**********"
click at [155, 443] on input "**********" at bounding box center [154, 444] width 59 height 22
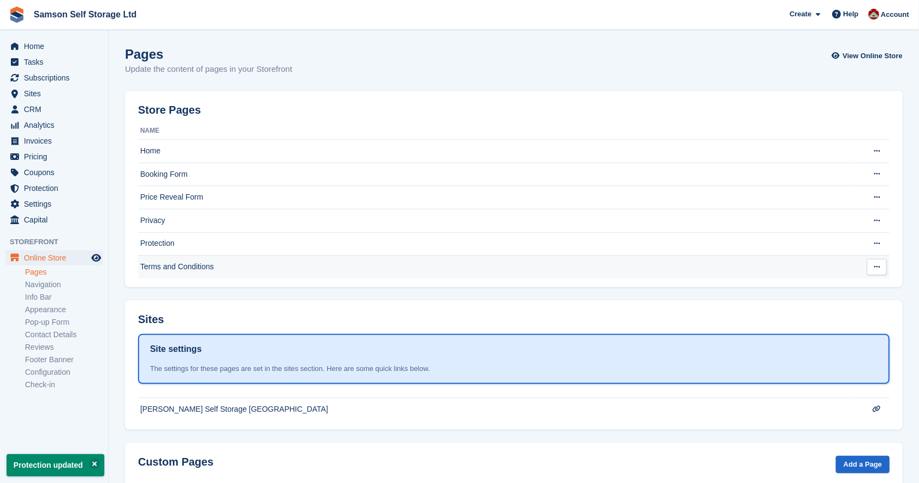
click at [148, 265] on td "Terms and Conditions" at bounding box center [495, 266] width 714 height 23
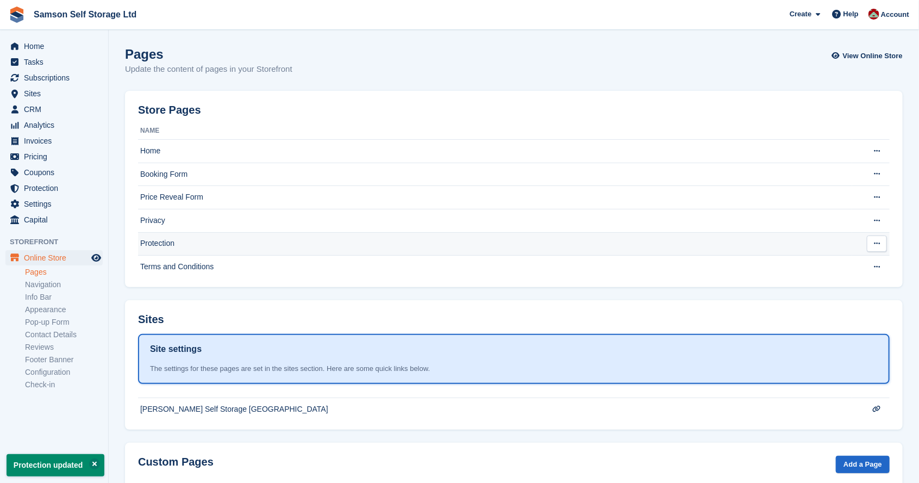
click at [150, 243] on td "Protection" at bounding box center [495, 243] width 714 height 23
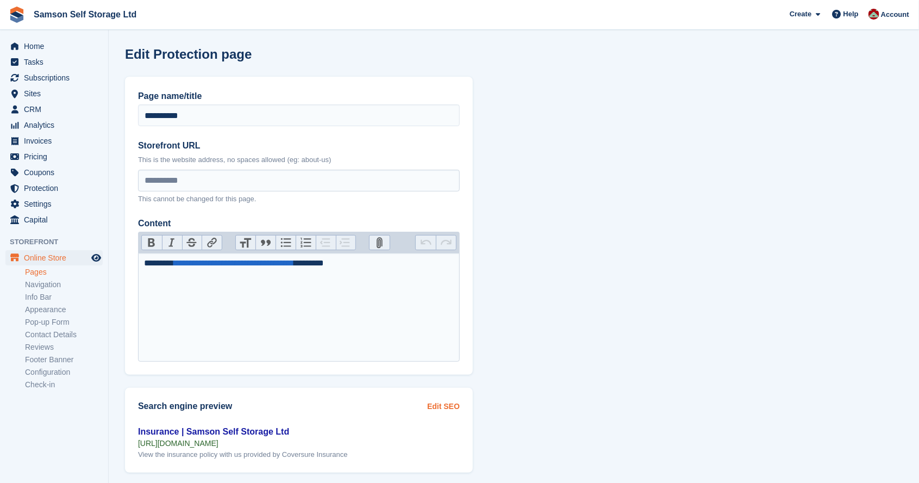
click at [443, 403] on link "Edit SEO" at bounding box center [443, 405] width 33 height 11
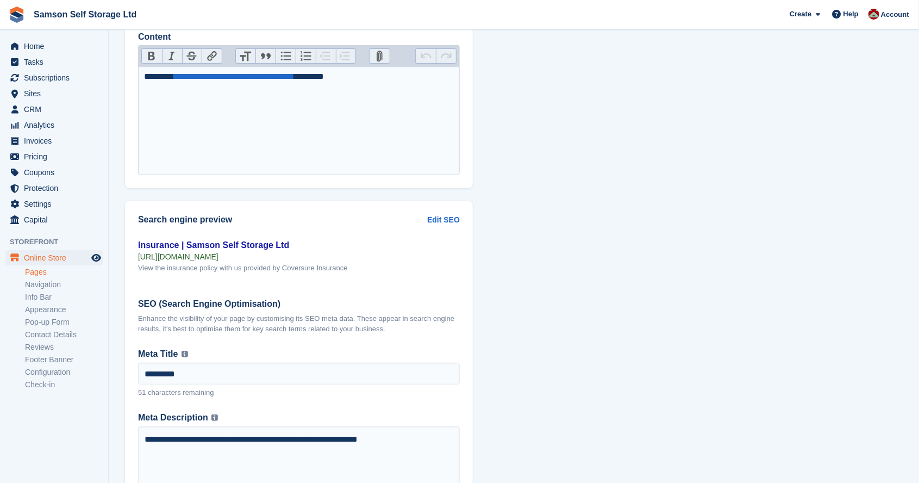
scroll to position [235, 0]
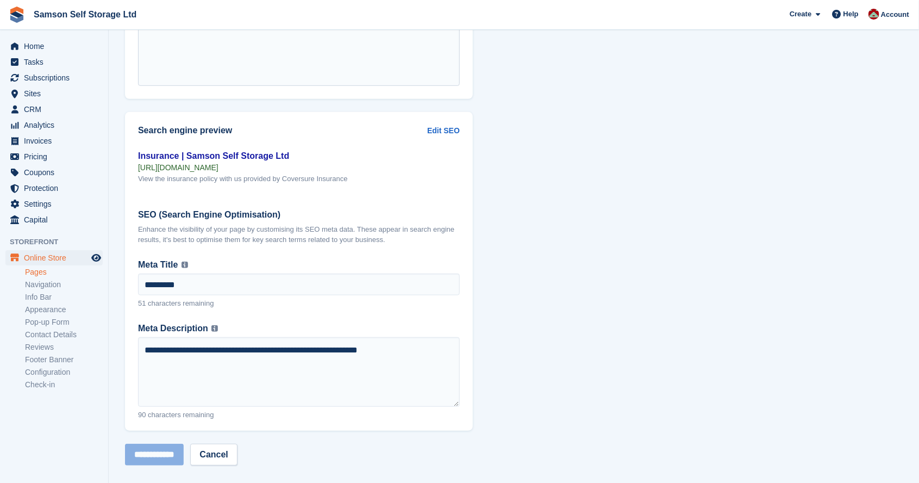
scroll to position [284, 0]
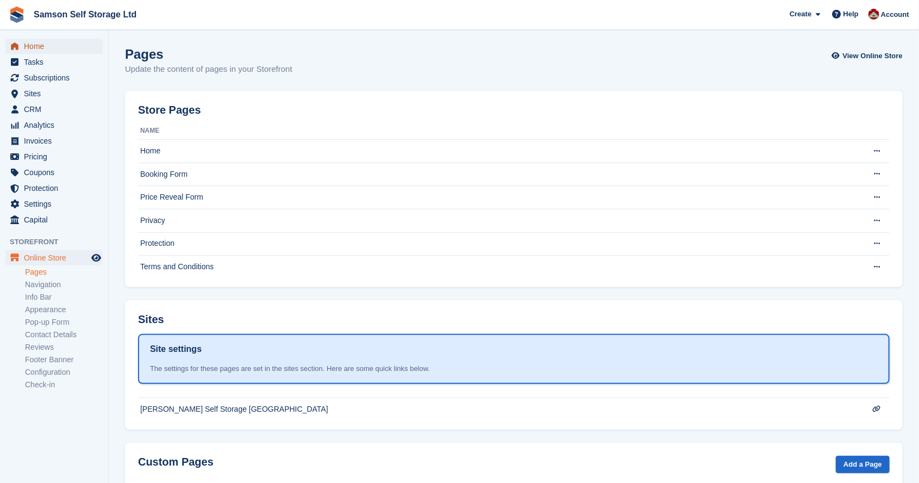
click at [52, 46] on span "Home" at bounding box center [56, 46] width 65 height 15
